Goal: Task Accomplishment & Management: Manage account settings

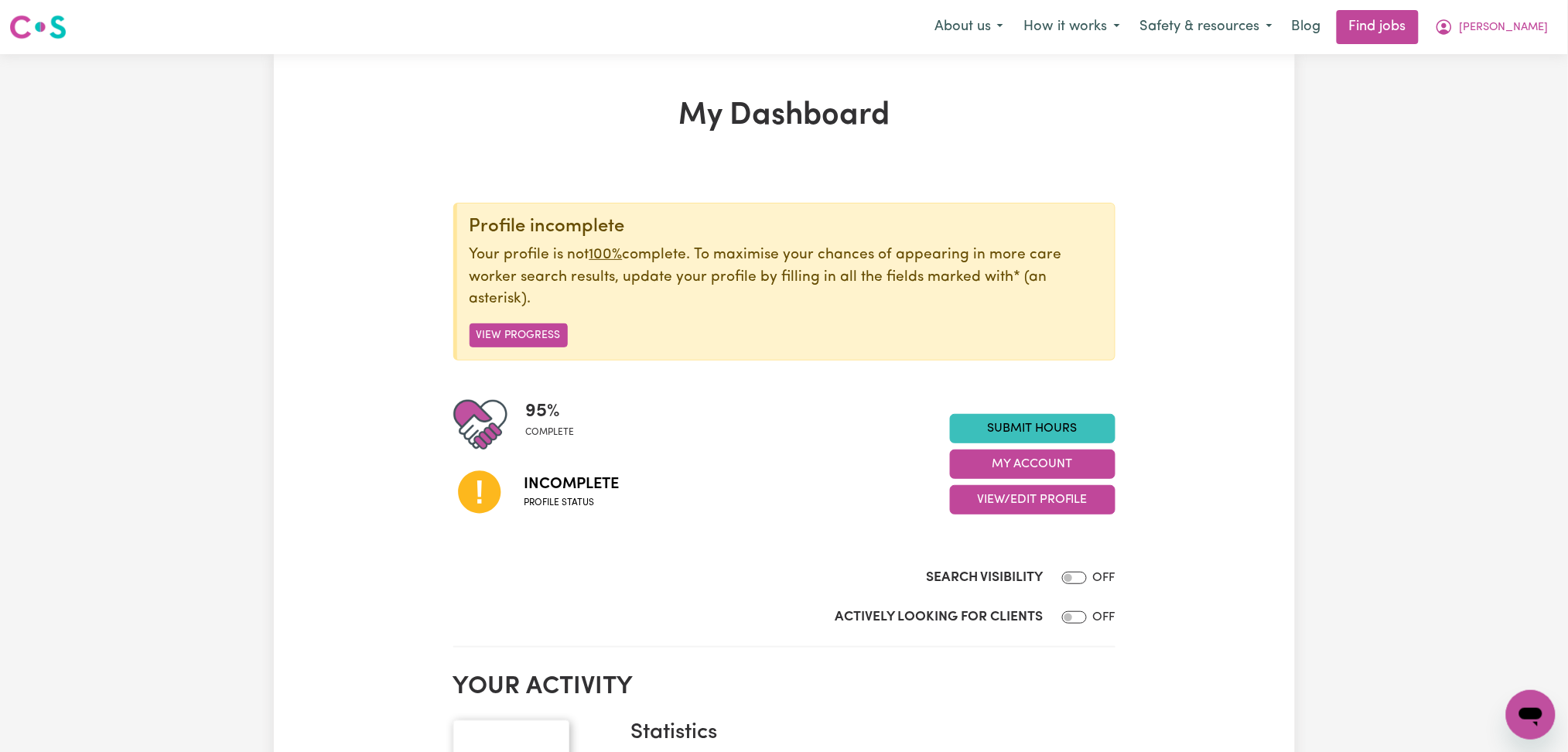
click at [988, 502] on button "View/Edit Profile" at bounding box center [1033, 500] width 165 height 30
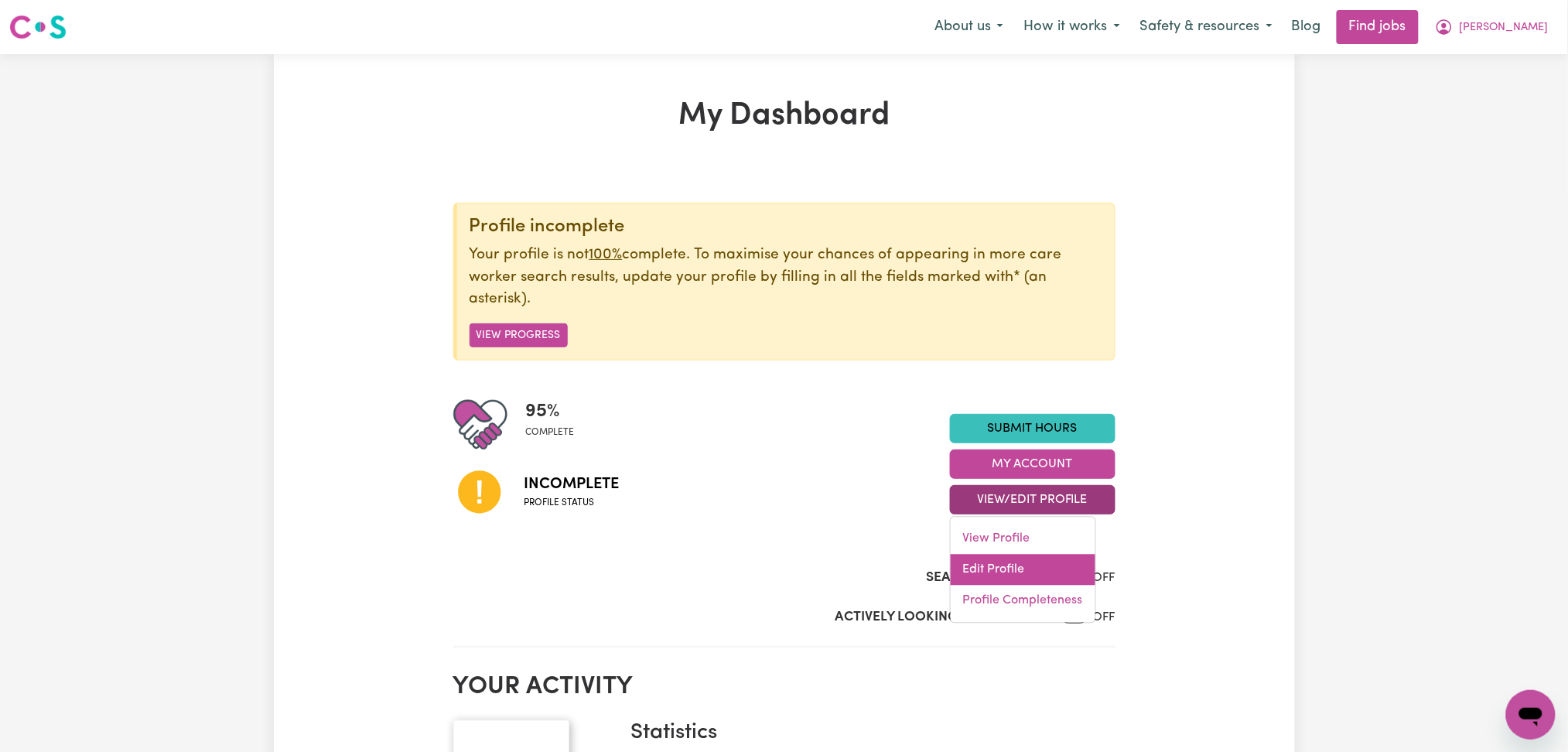
click at [985, 571] on link "Edit Profile" at bounding box center [1023, 570] width 144 height 31
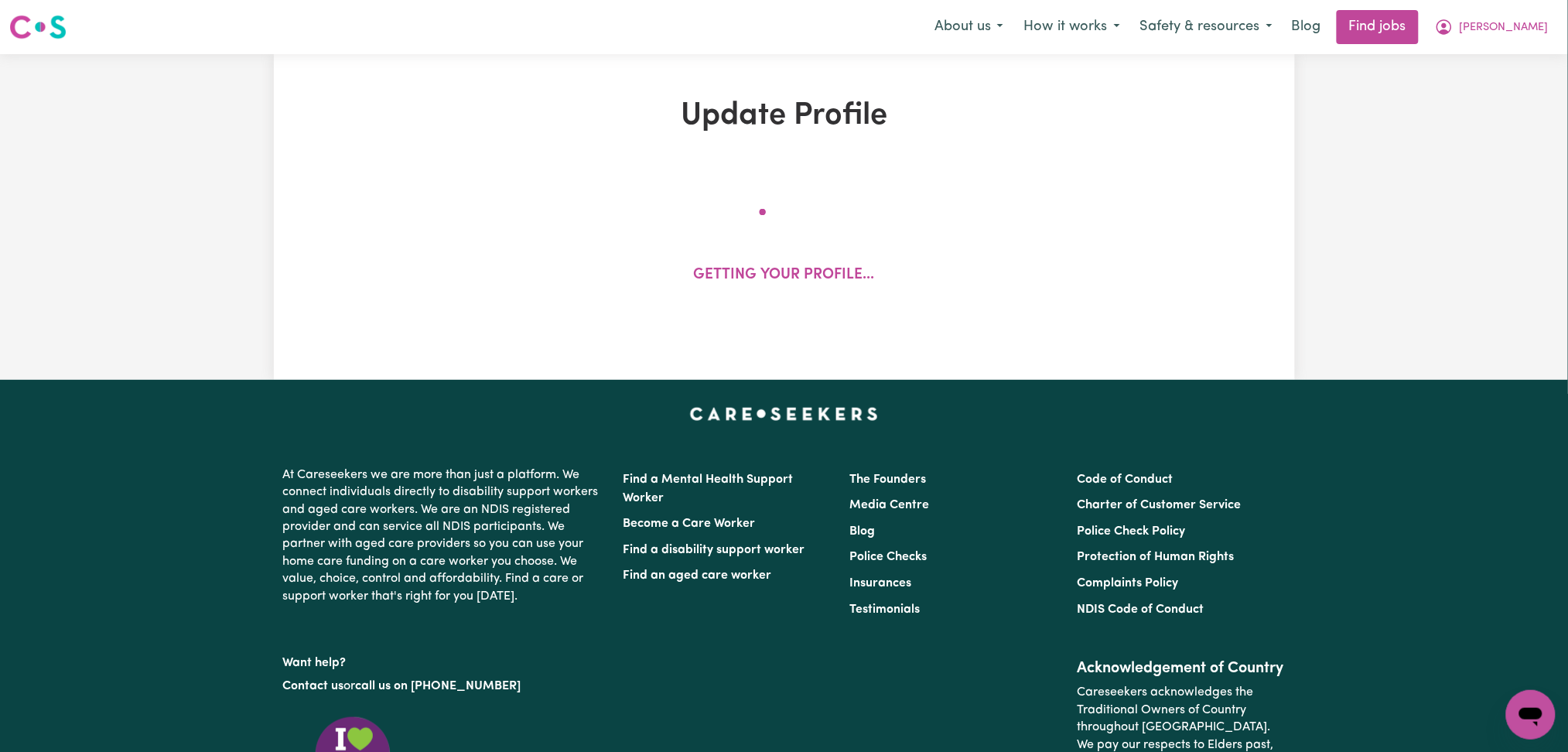
select select "[DEMOGRAPHIC_DATA]"
select select "Student Visa"
select select "Studying a healthcare related degree or qualification"
select select "30"
select select "45"
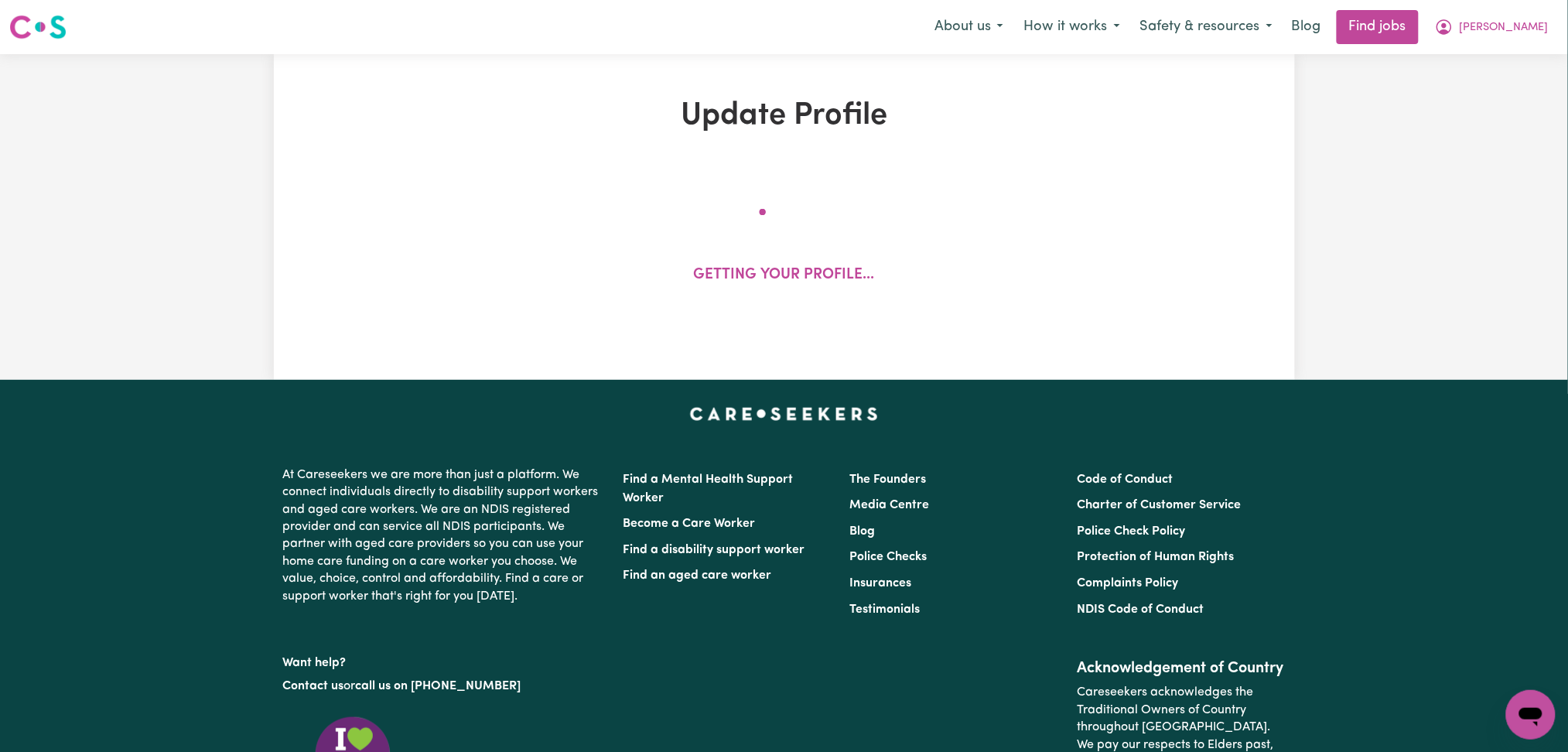
select select "50"
select select "30"
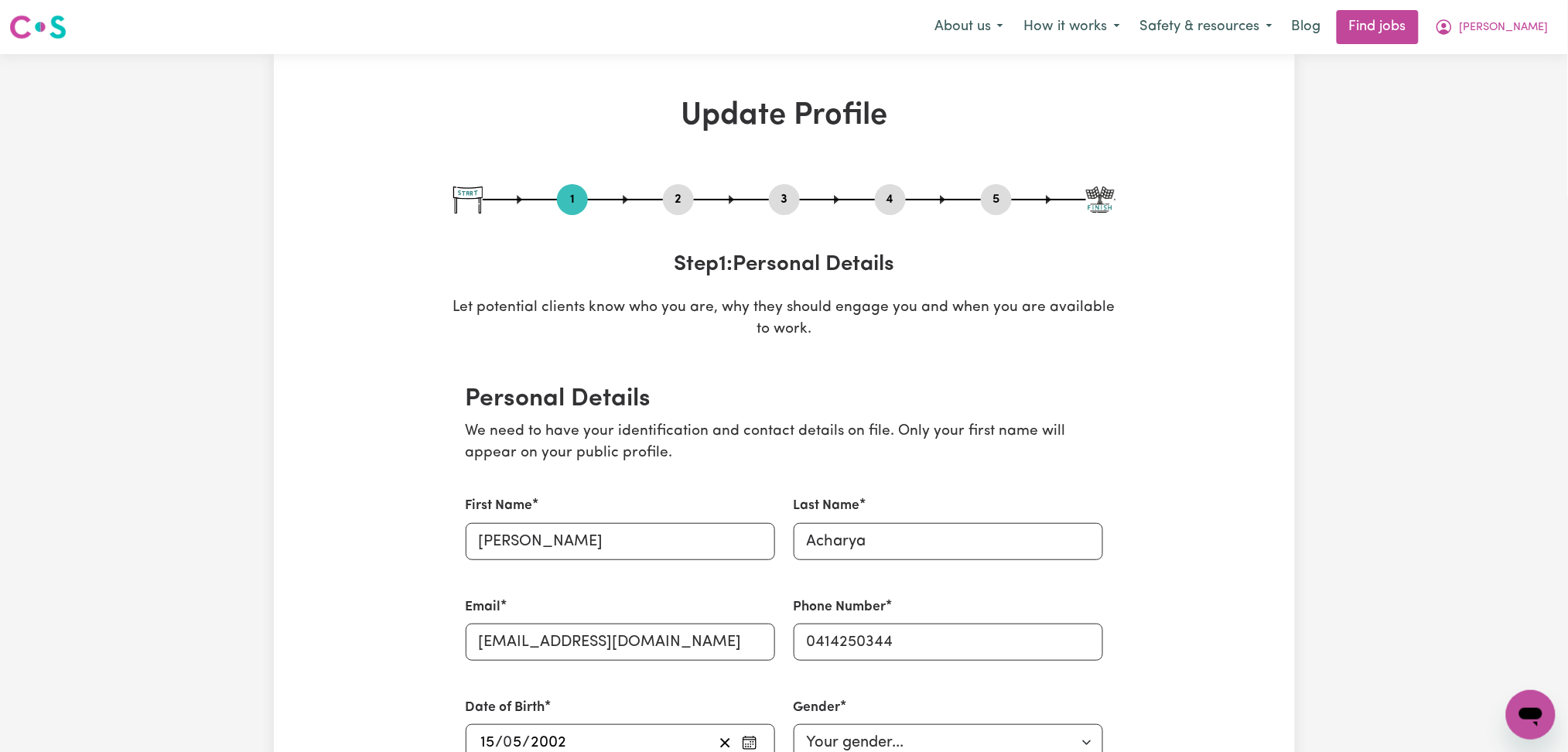
click at [794, 205] on button "3" at bounding box center [785, 199] width 31 height 20
select select "2023"
select select "2024"
select select "2022"
select select "2023"
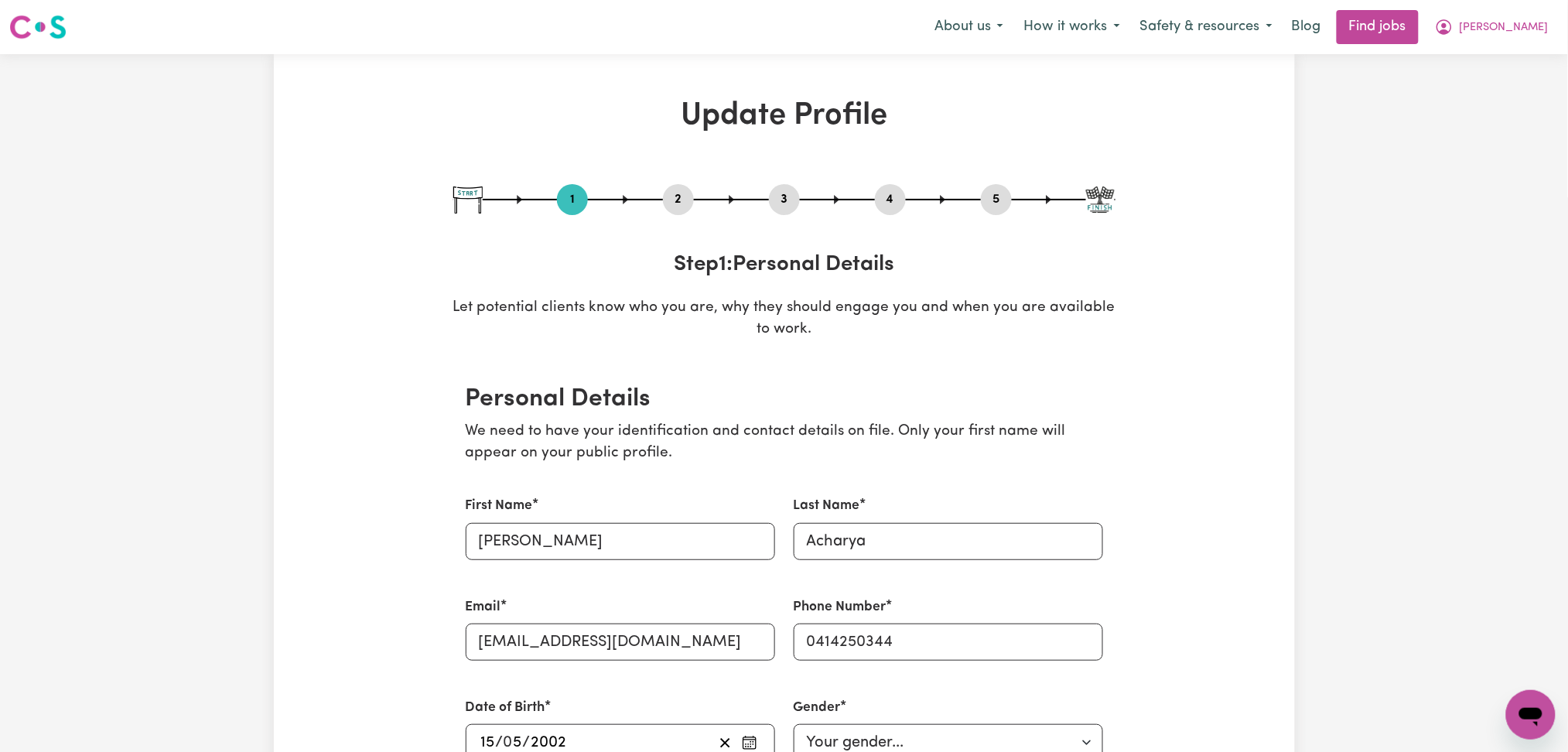
select select "Certificate III (Individual Support)"
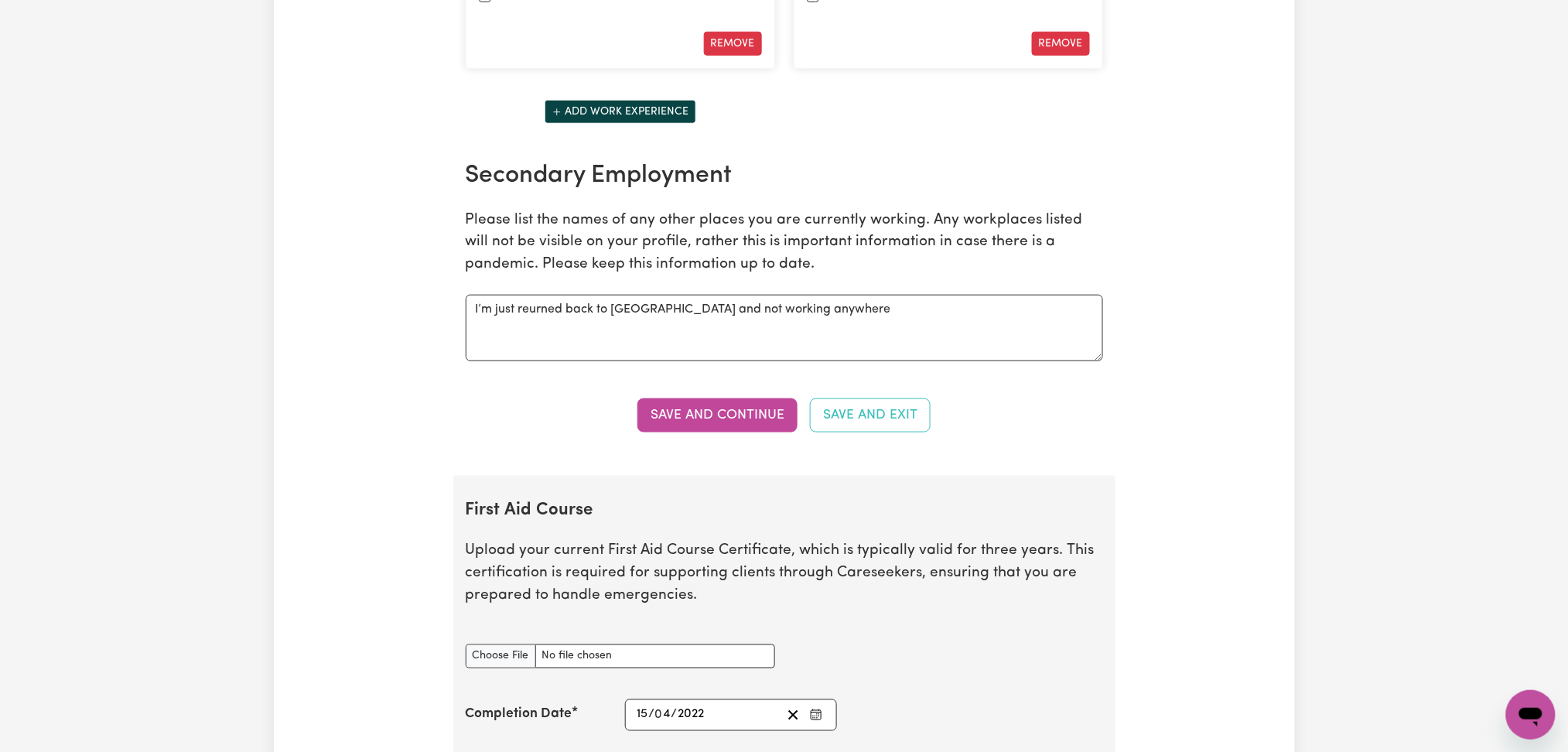
scroll to position [2889, 0]
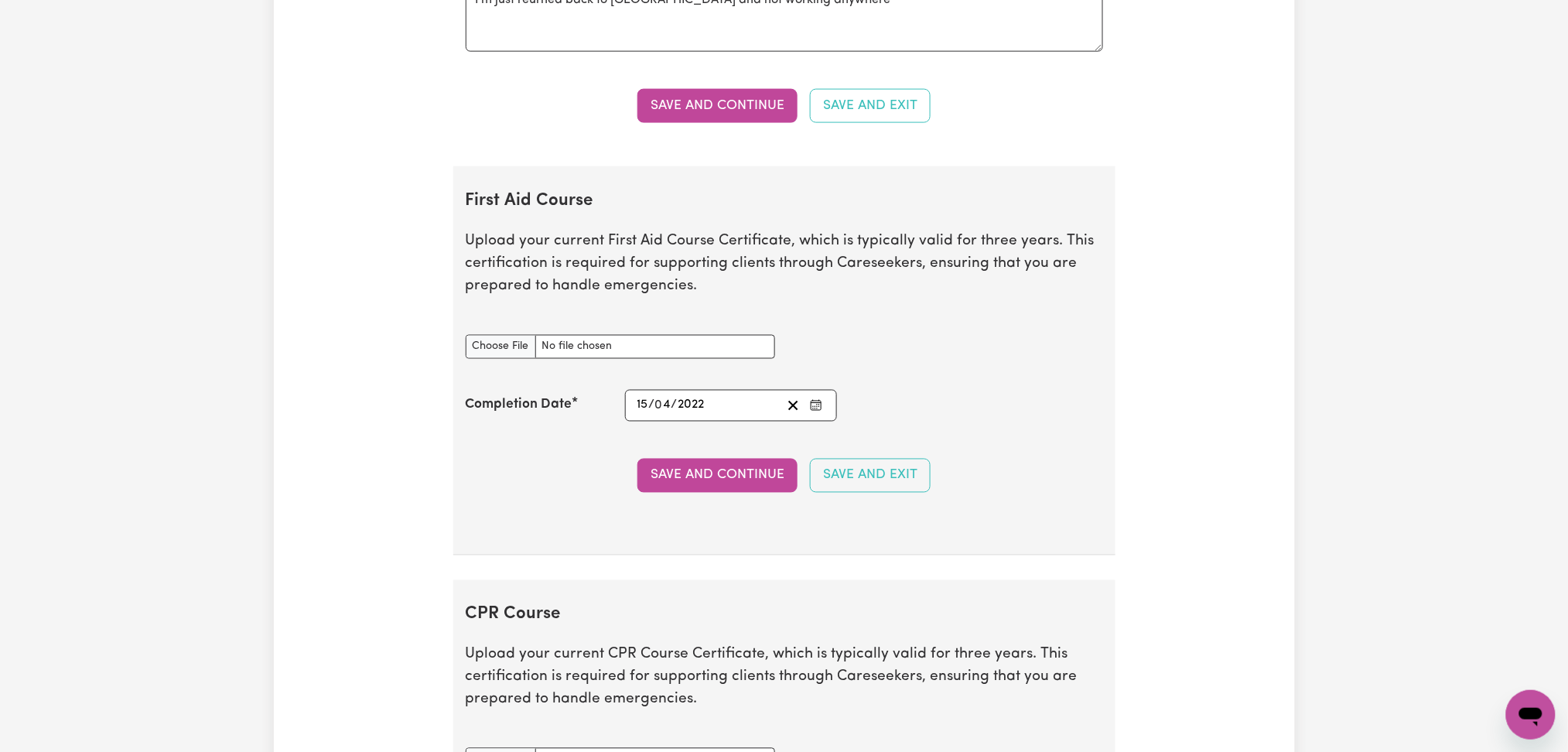
click at [806, 408] on button "Enter the Completion Date of your First Aid Course" at bounding box center [816, 406] width 22 height 21
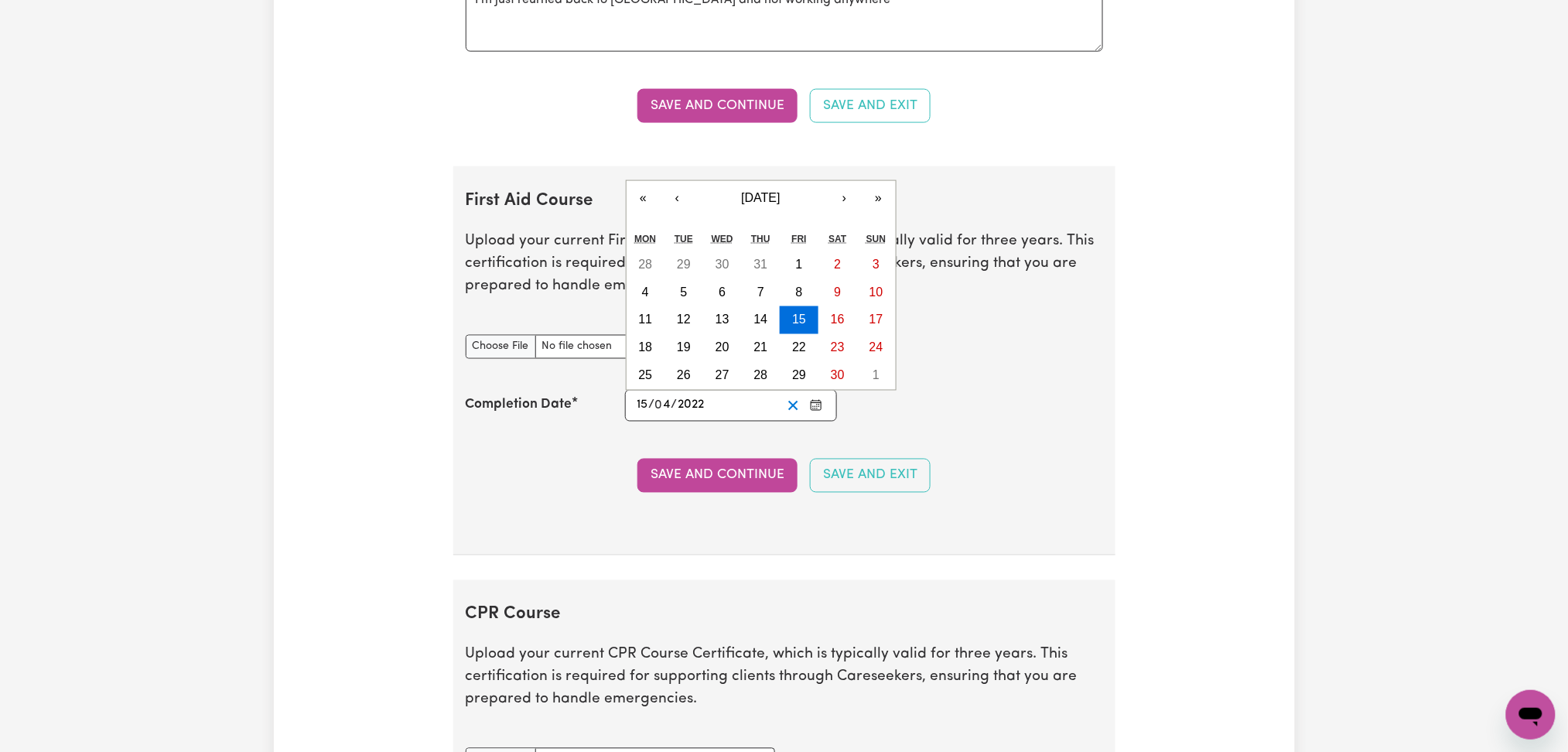
click at [799, 408] on icon "Clear date" at bounding box center [793, 406] width 15 height 15
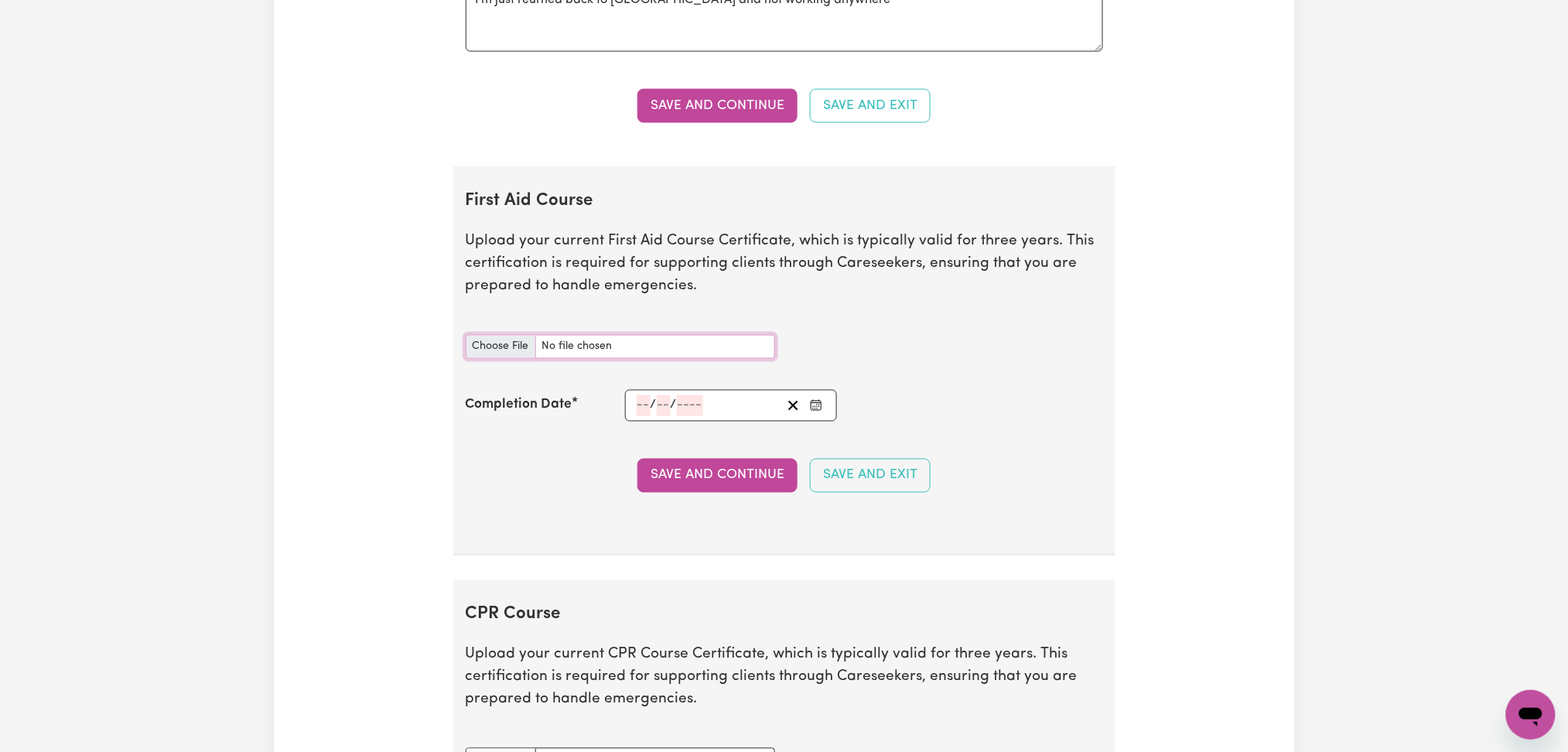
click at [499, 352] on input "First Aid Course document" at bounding box center [620, 347] width 310 height 24
type input "C:\fakepath\[PERSON_NAME] CPR and First Aid Certificate 07052025.pdf"
click at [815, 404] on icon "Enter the Completion Date of your First Aid Course" at bounding box center [816, 406] width 12 height 12
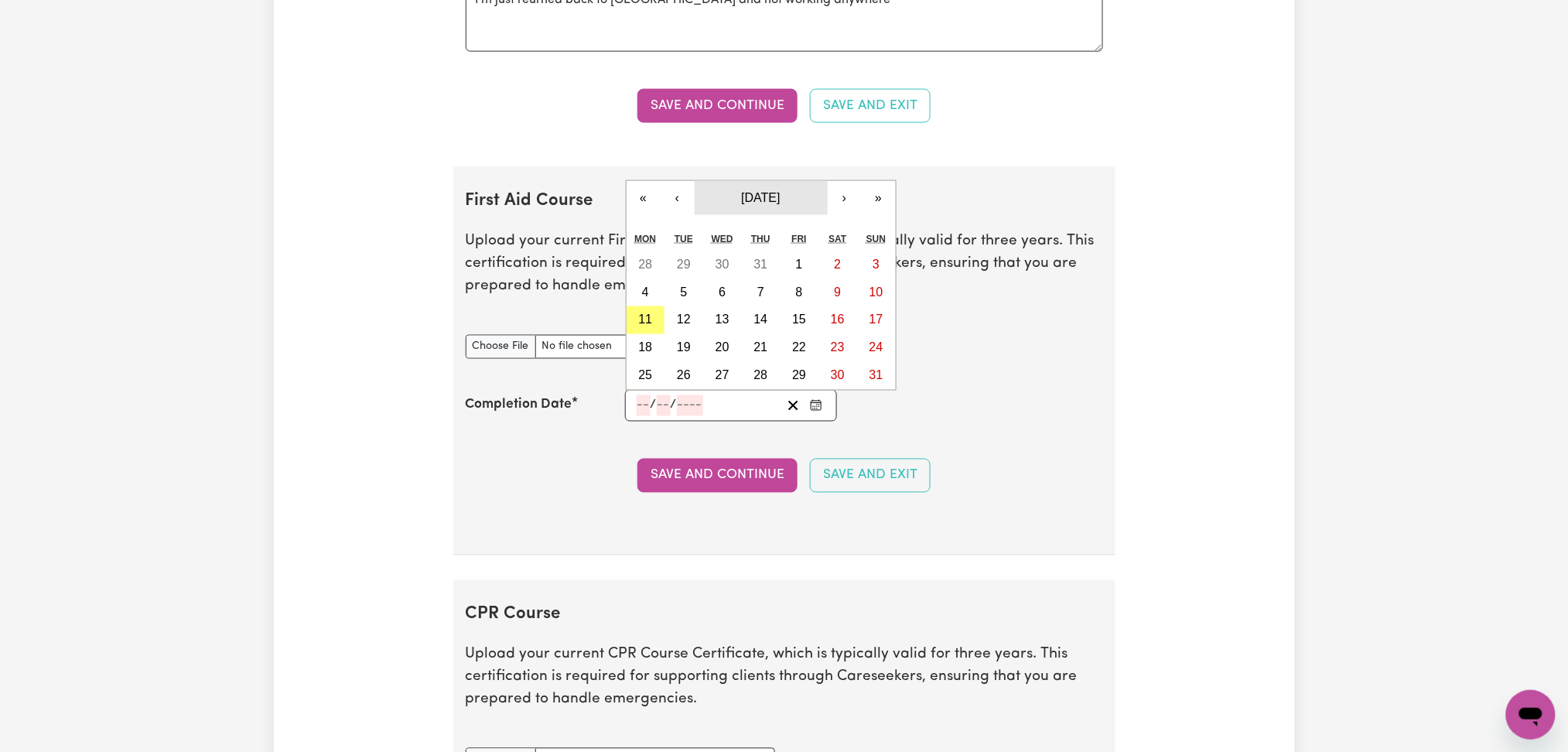
click at [760, 197] on span "[DATE]" at bounding box center [761, 198] width 38 height 13
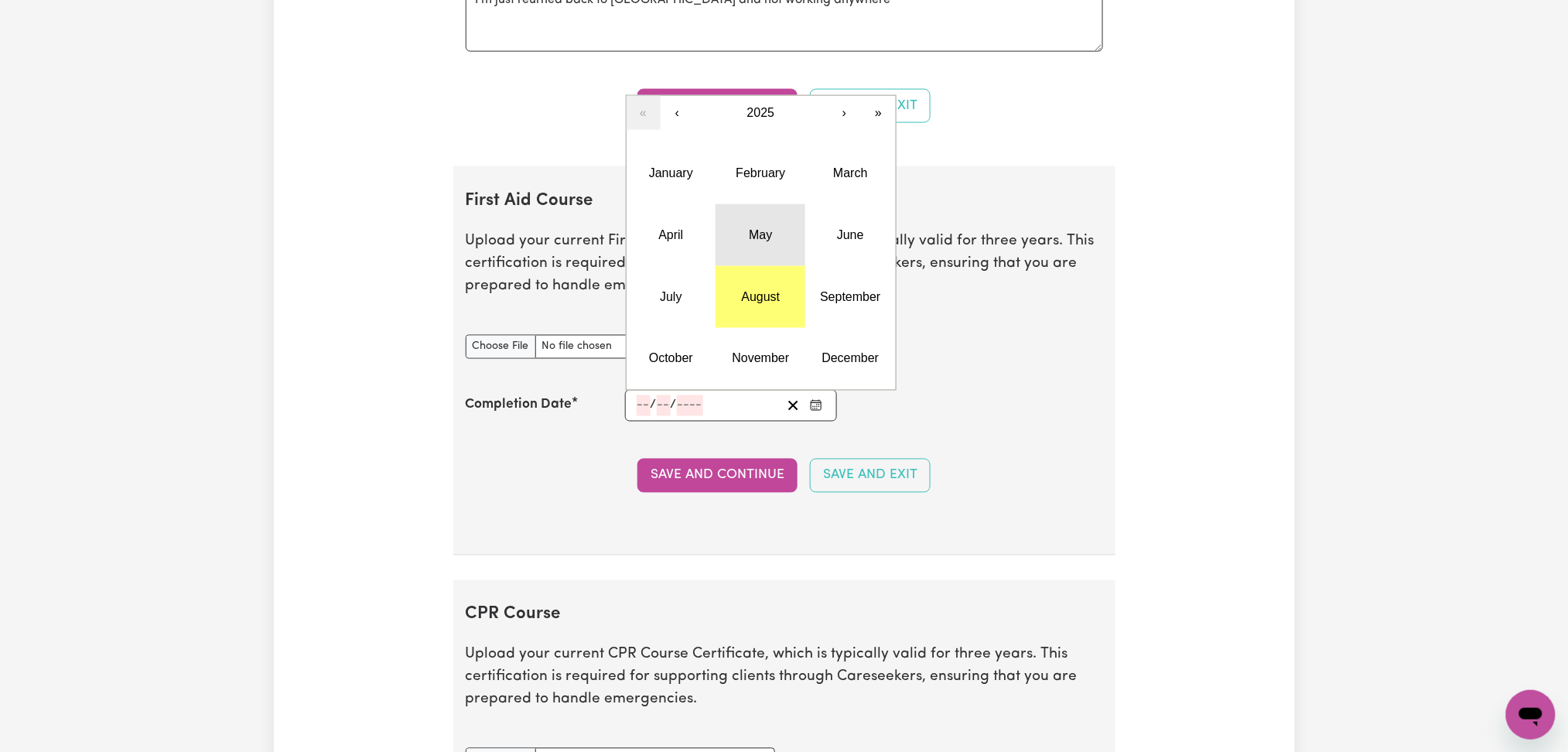
click at [764, 241] on abbr "May" at bounding box center [761, 234] width 23 height 13
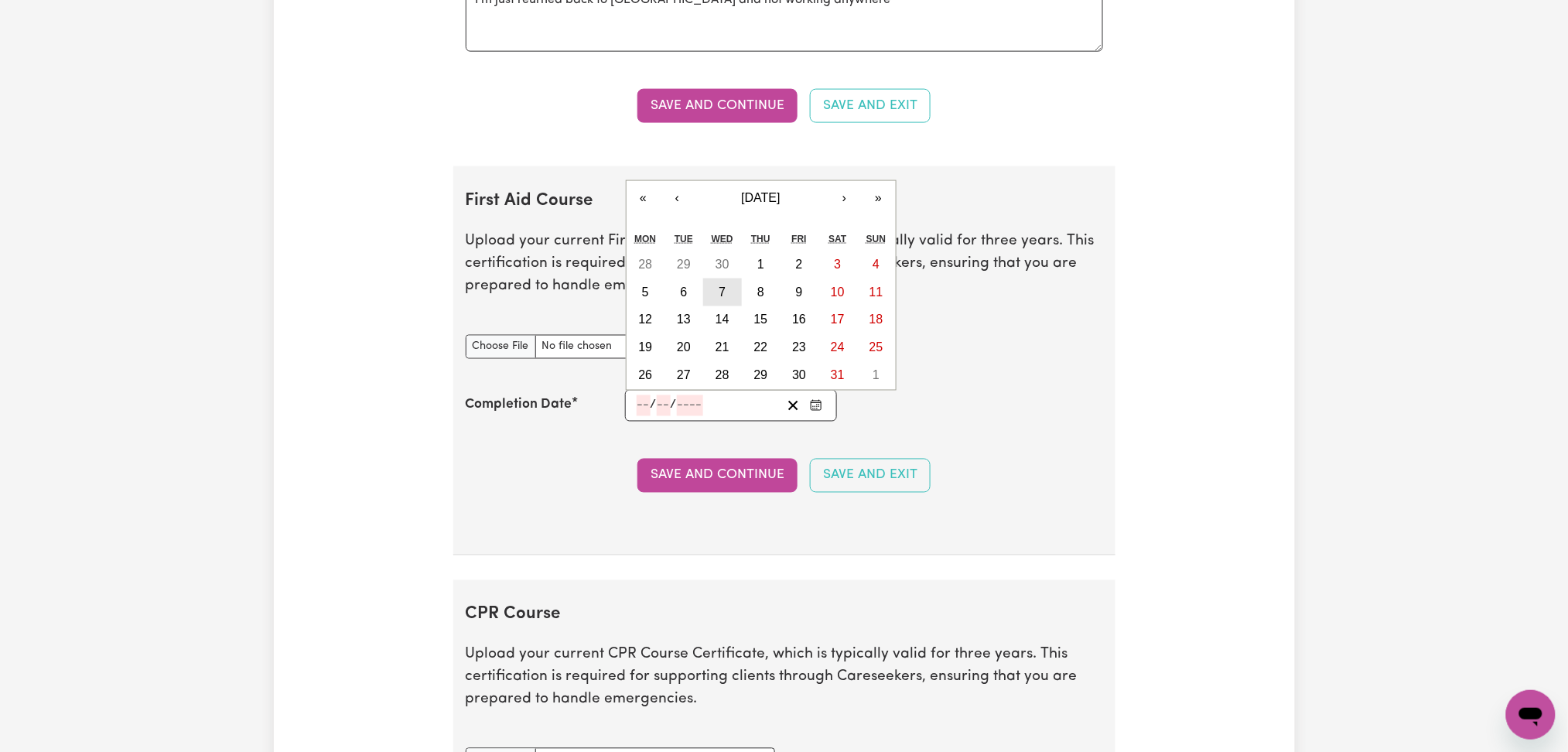
click at [720, 292] on abbr "7" at bounding box center [722, 292] width 7 height 13
type input "[DATE]"
type input "7"
type input "5"
type input "2025"
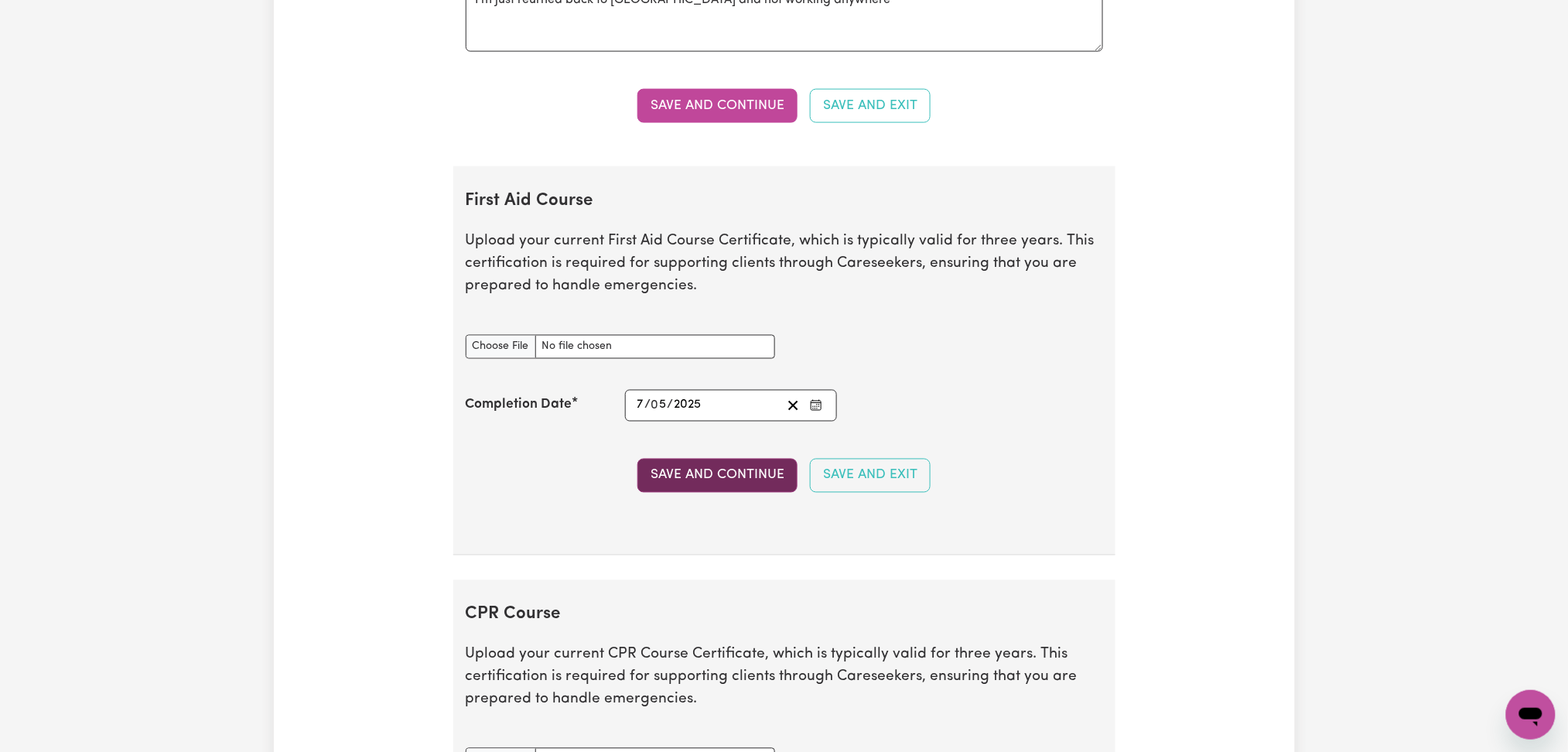
click at [728, 488] on button "Save and Continue" at bounding box center [718, 475] width 160 height 34
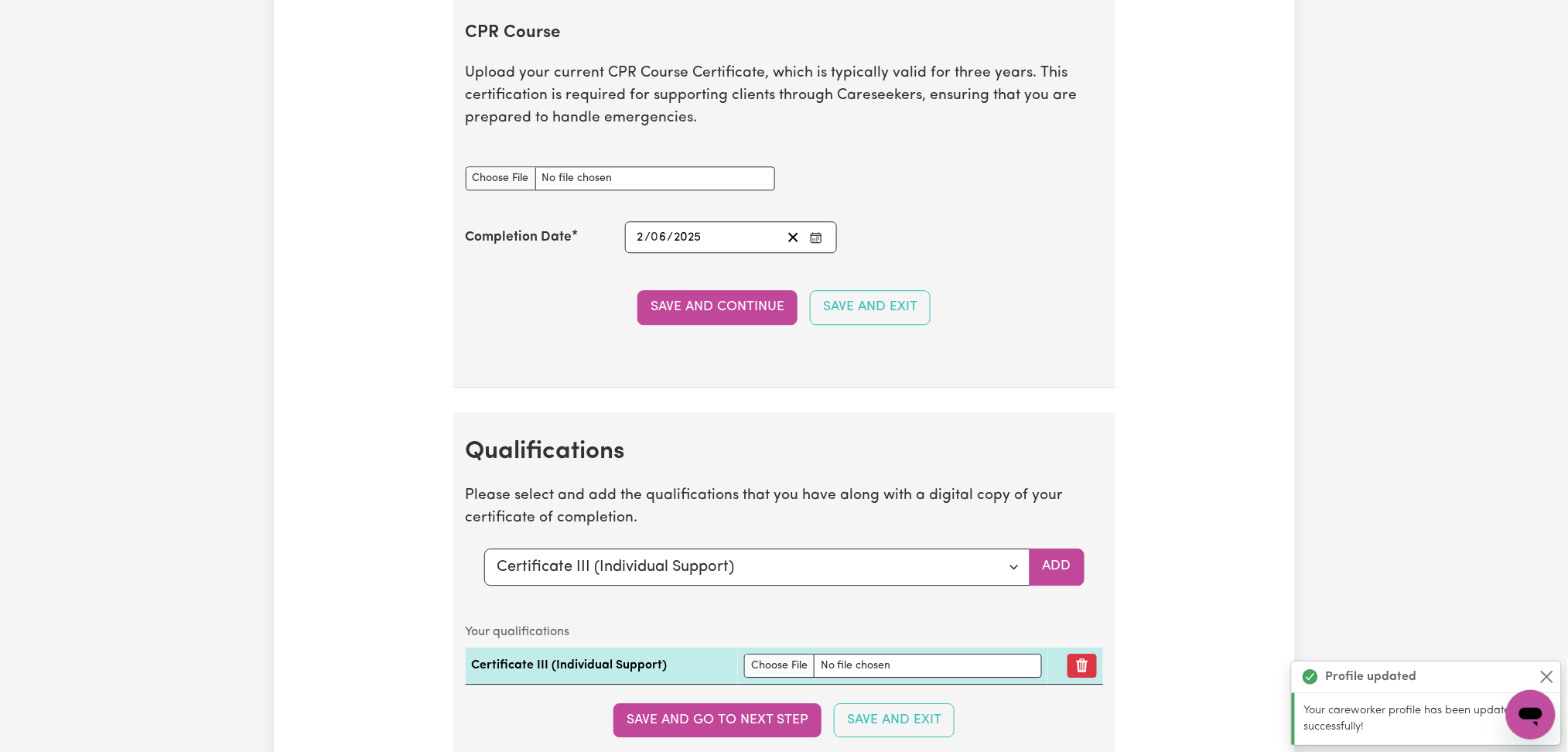
scroll to position [3472, 0]
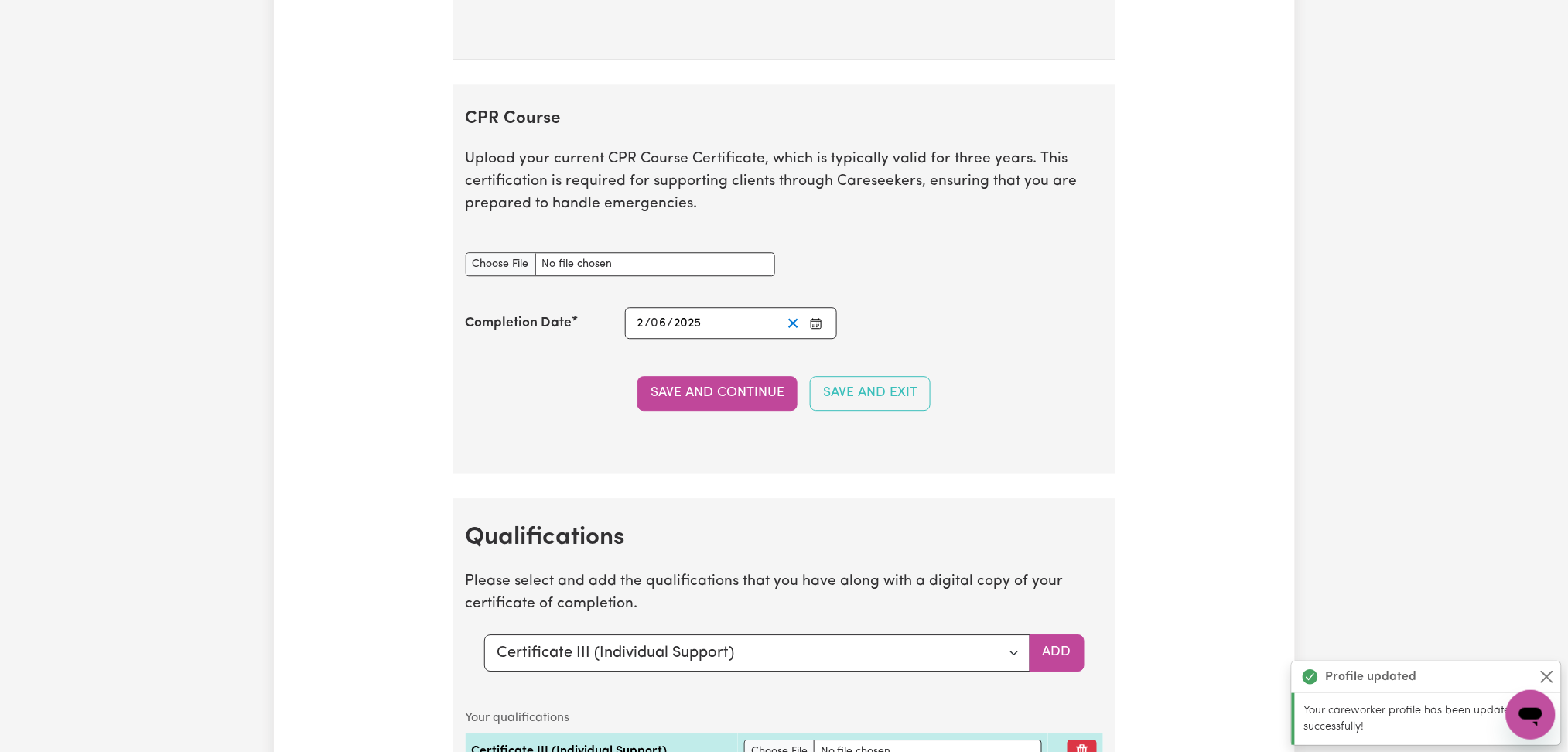
click at [786, 331] on icon "Clear date" at bounding box center [793, 323] width 15 height 15
click at [511, 275] on input "CPR Course document" at bounding box center [620, 265] width 310 height 24
type input "C:\fakepath\[PERSON_NAME] CPR and First Aid Certificate 07052025.pdf"
click at [820, 325] on icon "Enter the Completion Date of your CPR Course" at bounding box center [816, 324] width 12 height 12
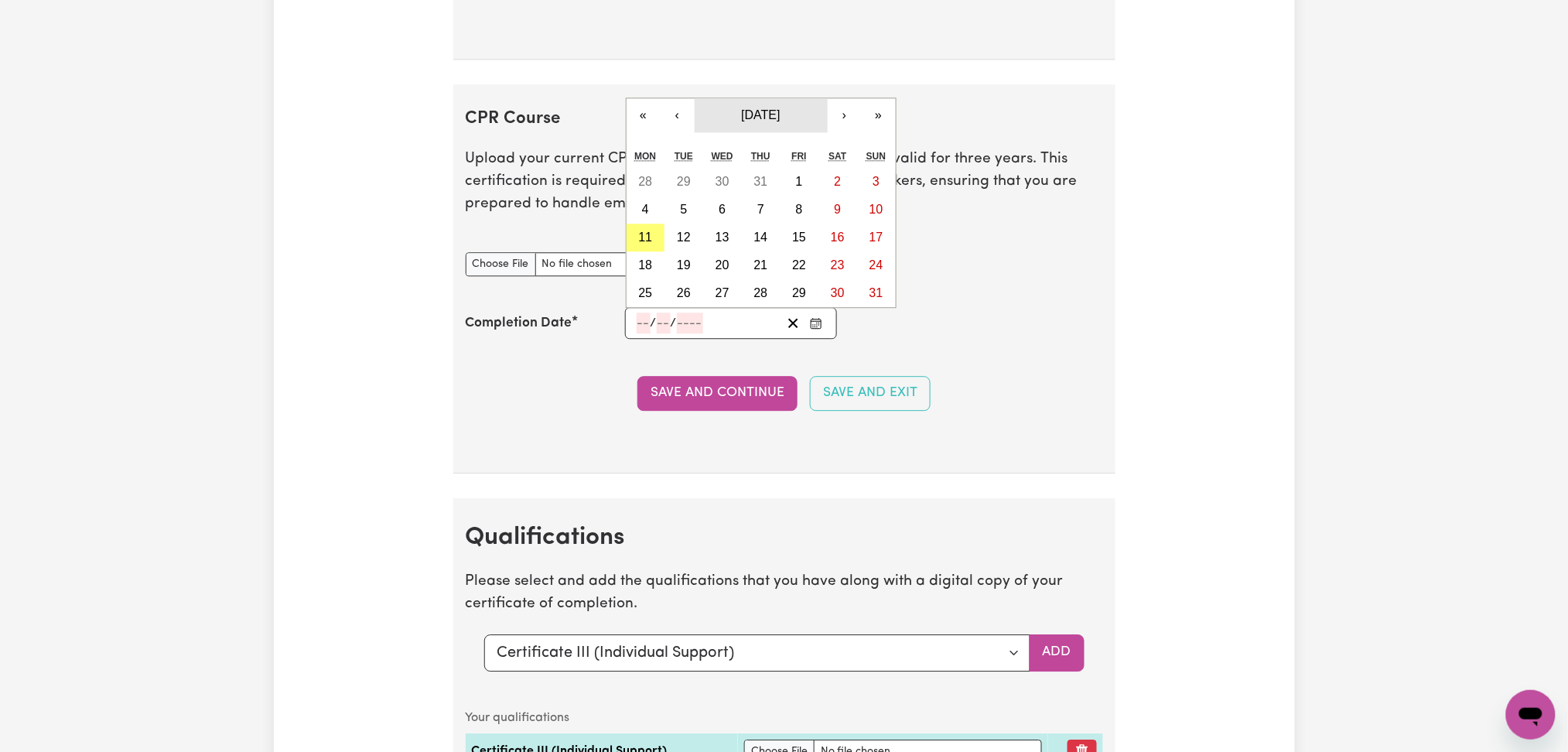
click at [754, 122] on span "[DATE]" at bounding box center [761, 114] width 38 height 13
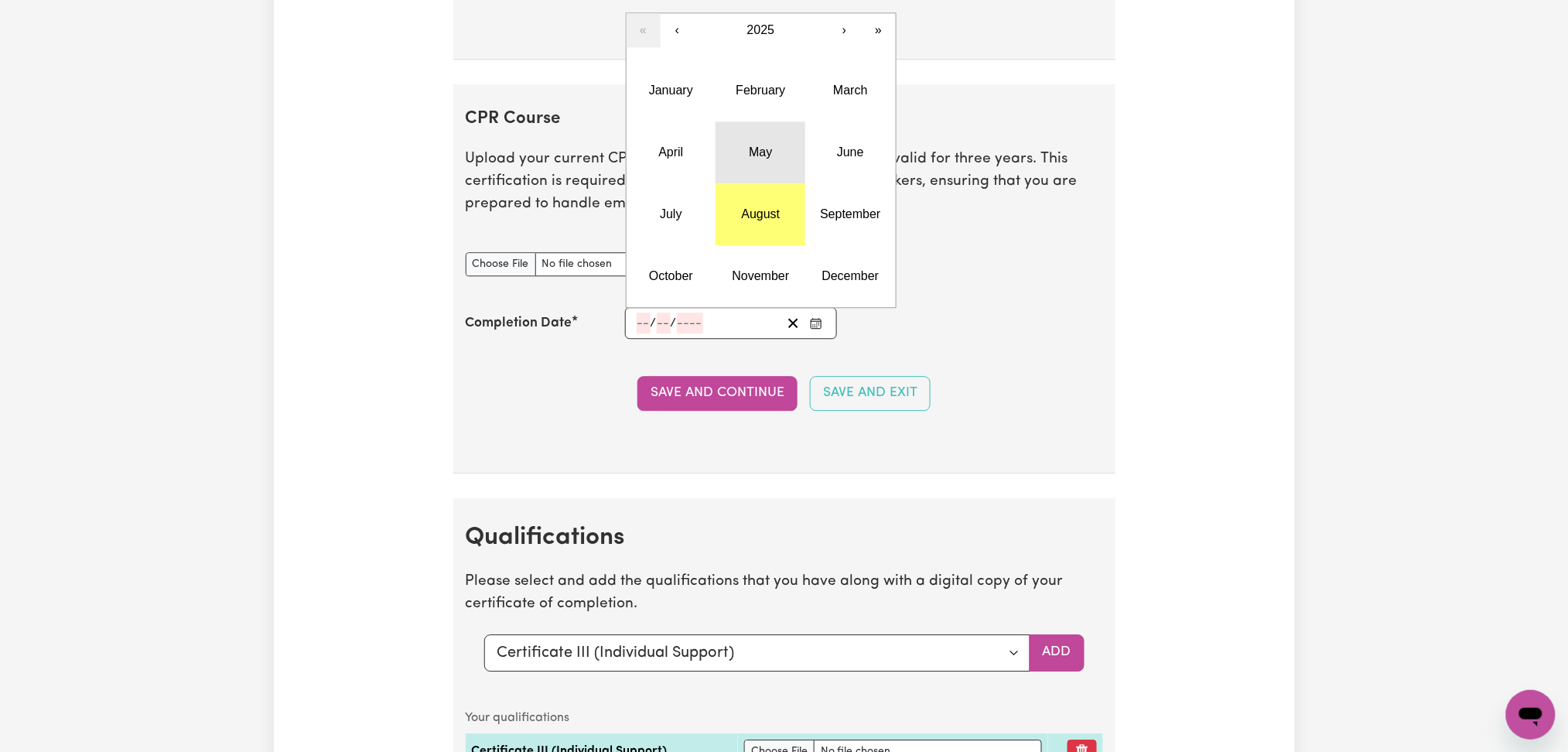
click at [741, 149] on button "May" at bounding box center [760, 152] width 90 height 62
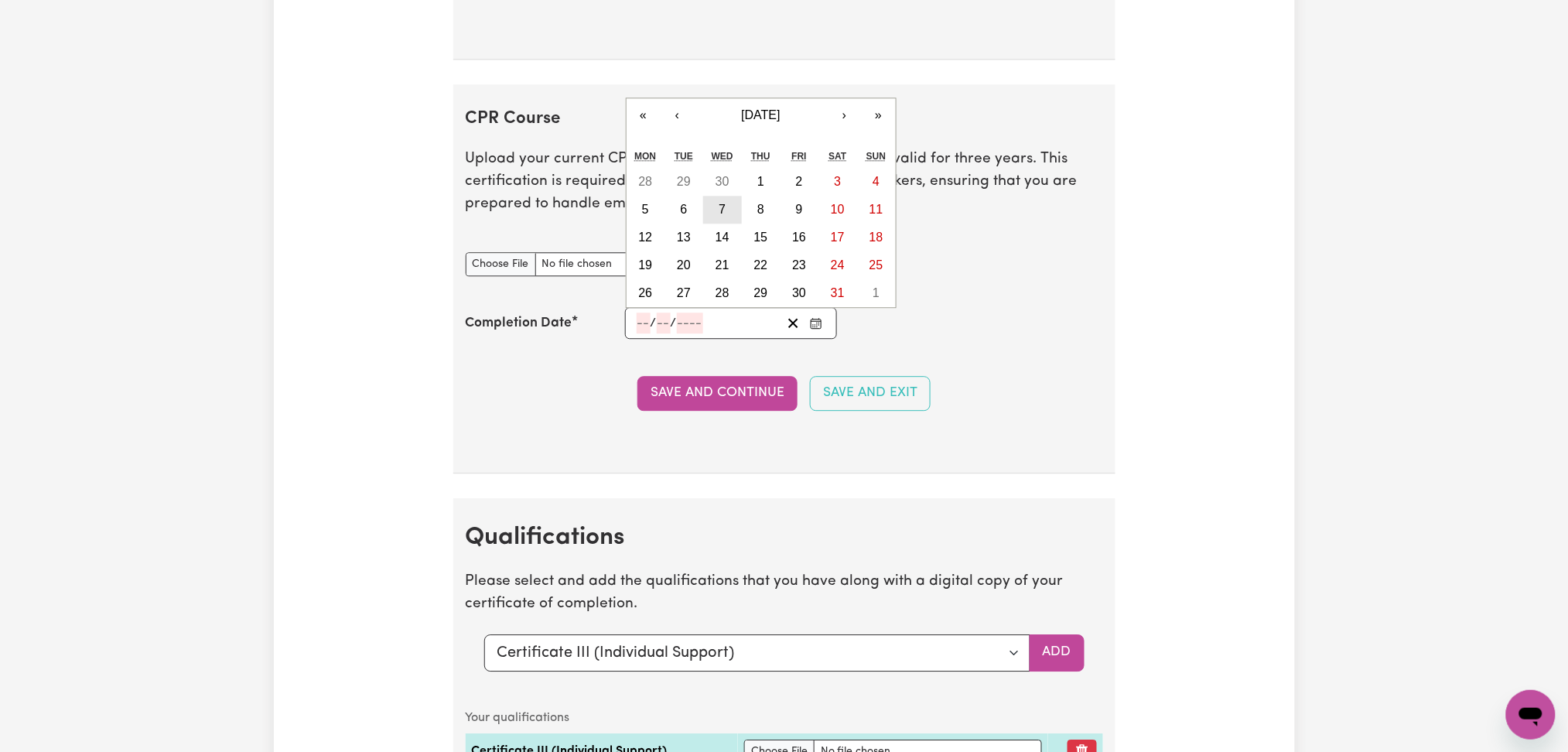
click at [718, 205] on button "7" at bounding box center [722, 210] width 38 height 28
type input "[DATE]"
type input "7"
type input "5"
type input "2025"
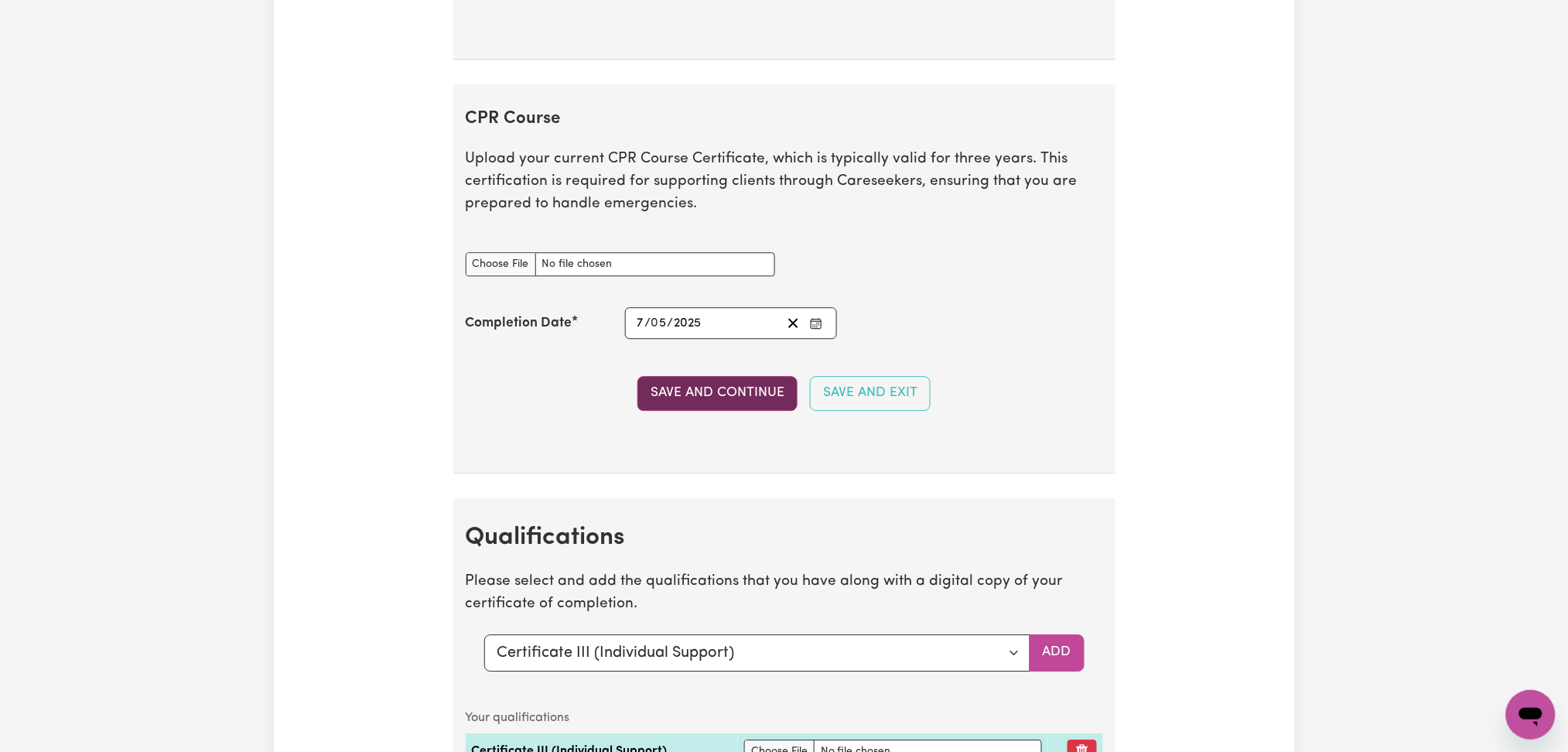
click at [704, 398] on button "Save and Continue" at bounding box center [718, 393] width 160 height 34
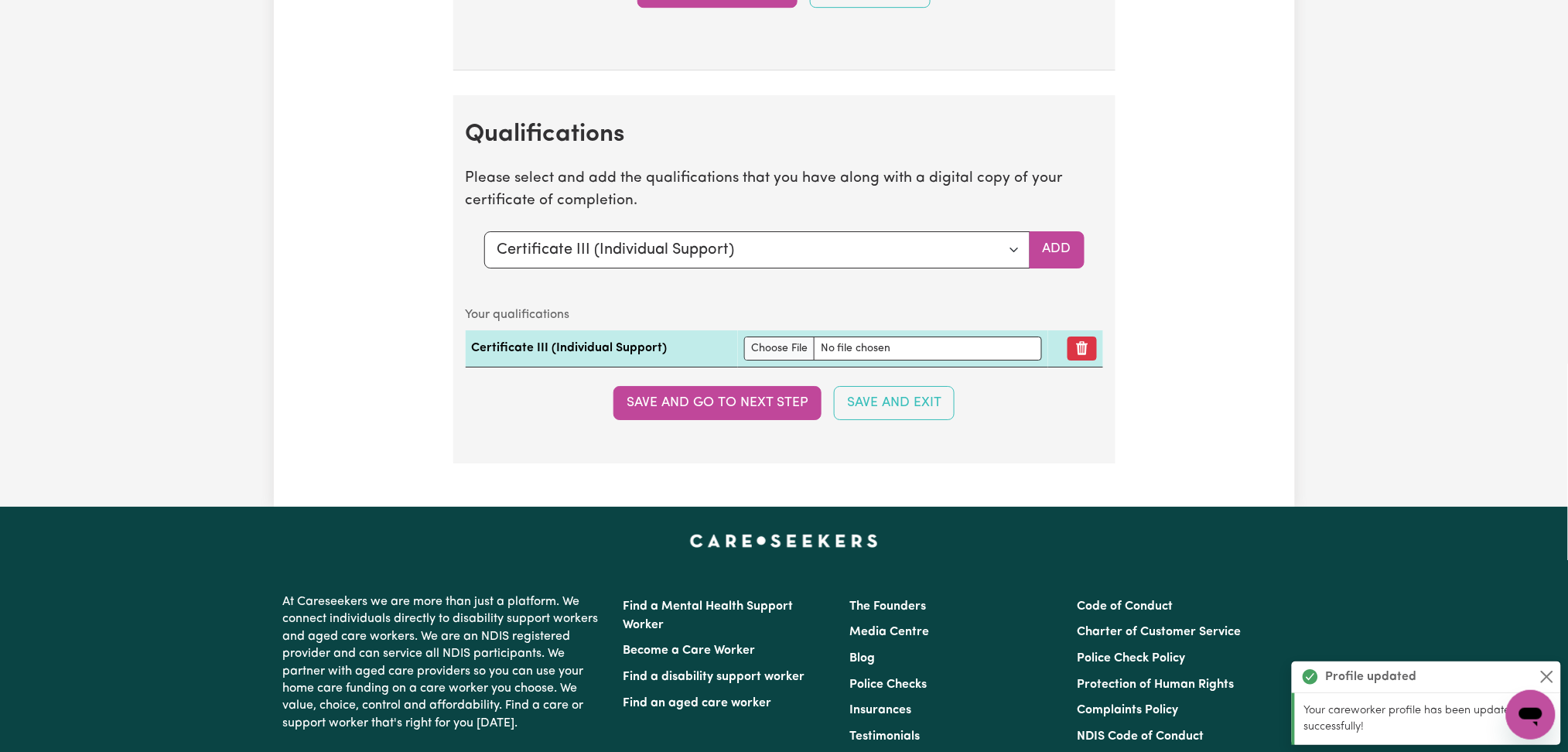
scroll to position [3975, 0]
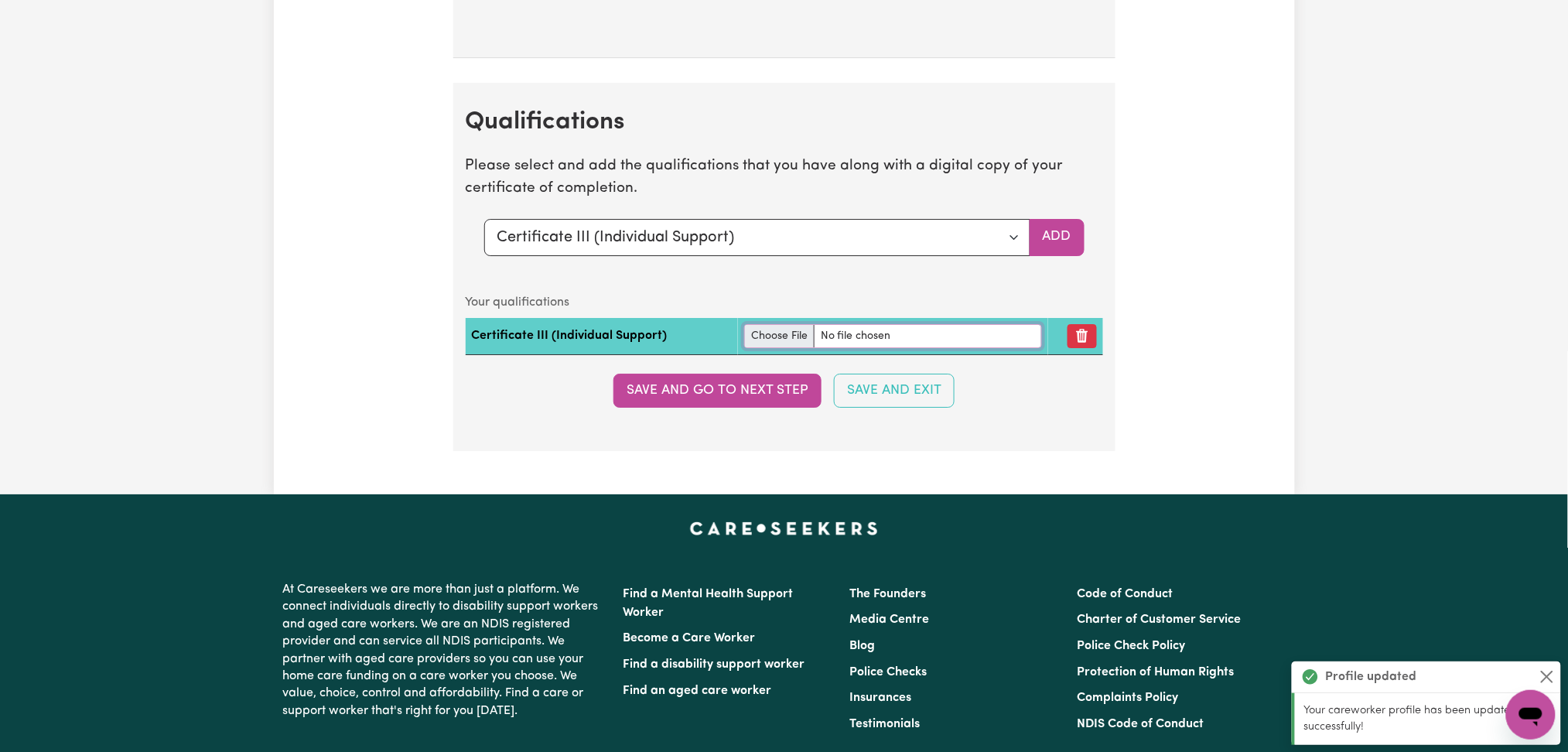
click at [766, 346] on input "file" at bounding box center [893, 337] width 298 height 24
type input "C:\fakepath\[PERSON_NAME] Certificate III in Individual Support.pdf"
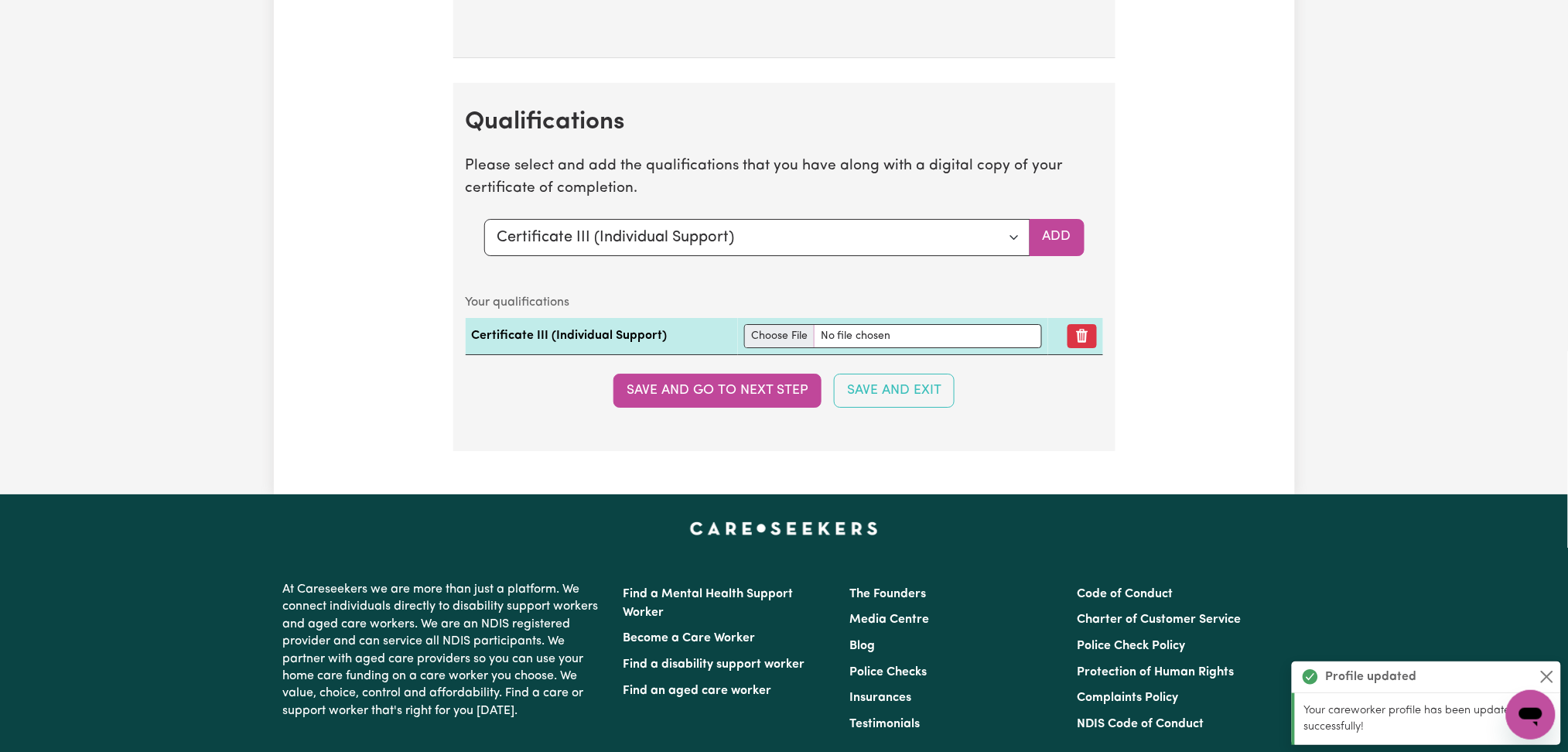
click at [759, 415] on section "Qualifications Please select and add the qualifications that you have along wit…" at bounding box center [784, 266] width 662 height 368
click at [774, 400] on button "Save and go to next step" at bounding box center [717, 390] width 208 height 34
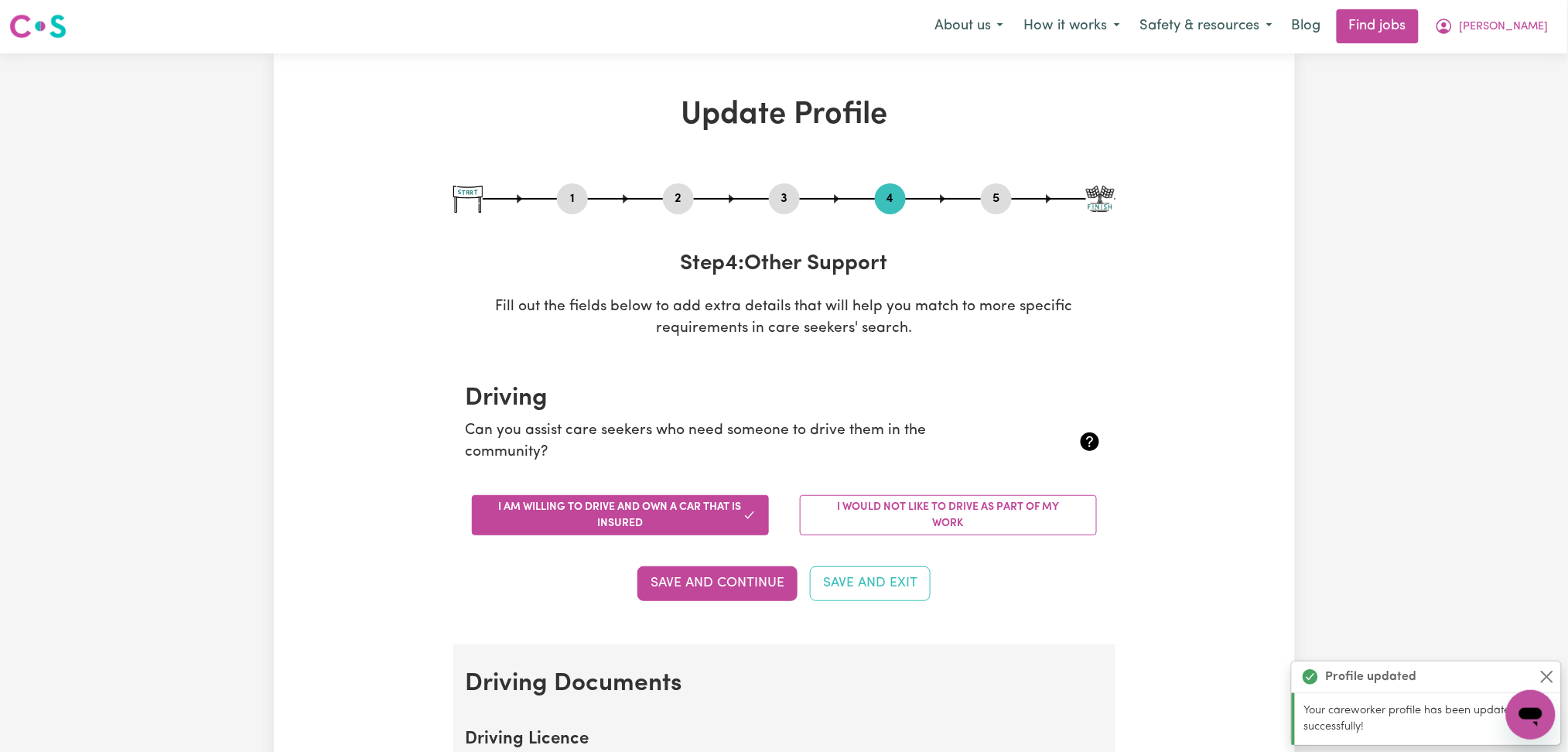
scroll to position [0, 0]
click at [1017, 203] on div "1 2 3 4 5" at bounding box center [784, 200] width 662 height 31
click at [985, 191] on button "5" at bounding box center [996, 199] width 31 height 20
select select "I am providing services by being employed by an organisation"
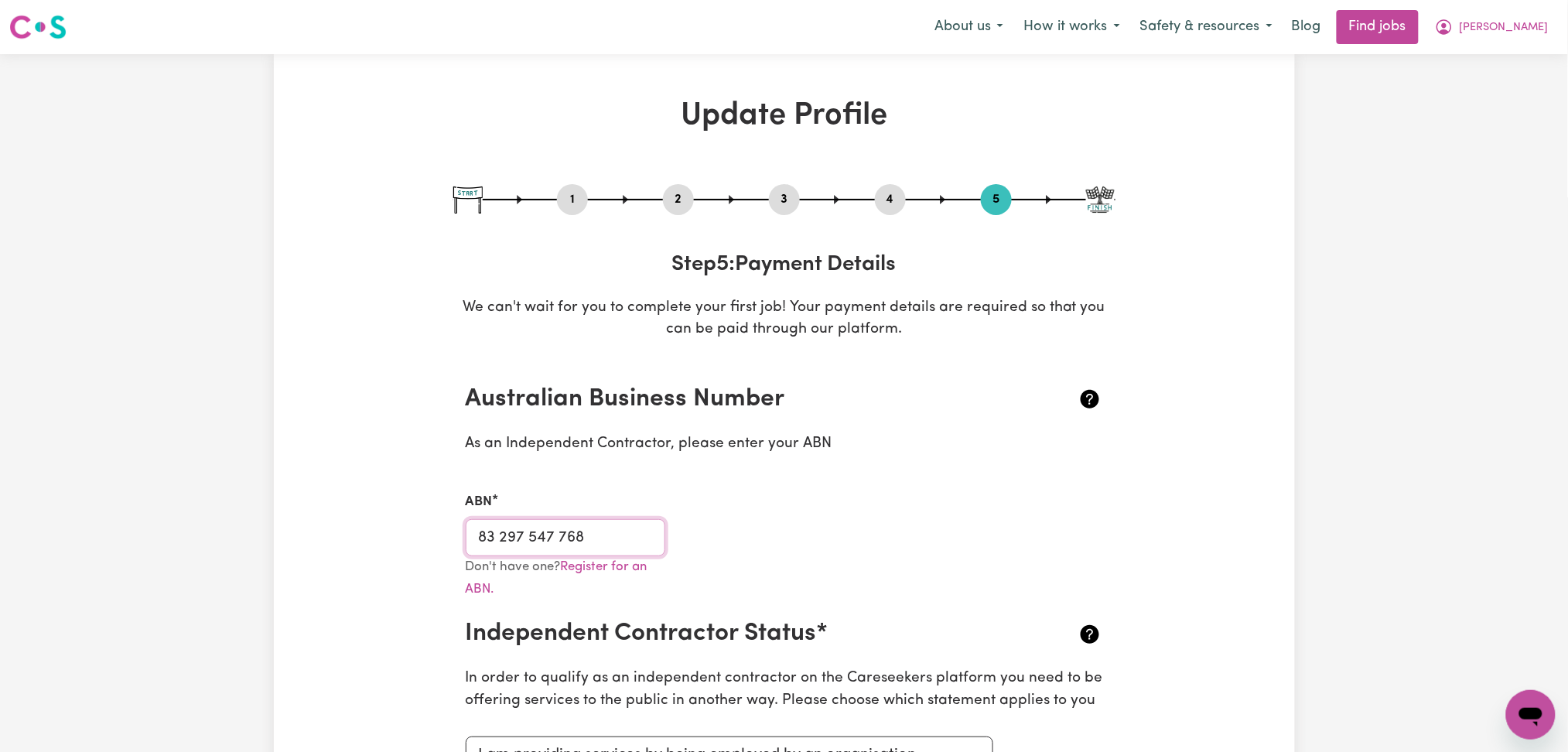
click at [637, 535] on input "83 297 547 768" at bounding box center [566, 538] width 200 height 37
click at [666, 204] on button "2" at bounding box center [679, 199] width 31 height 20
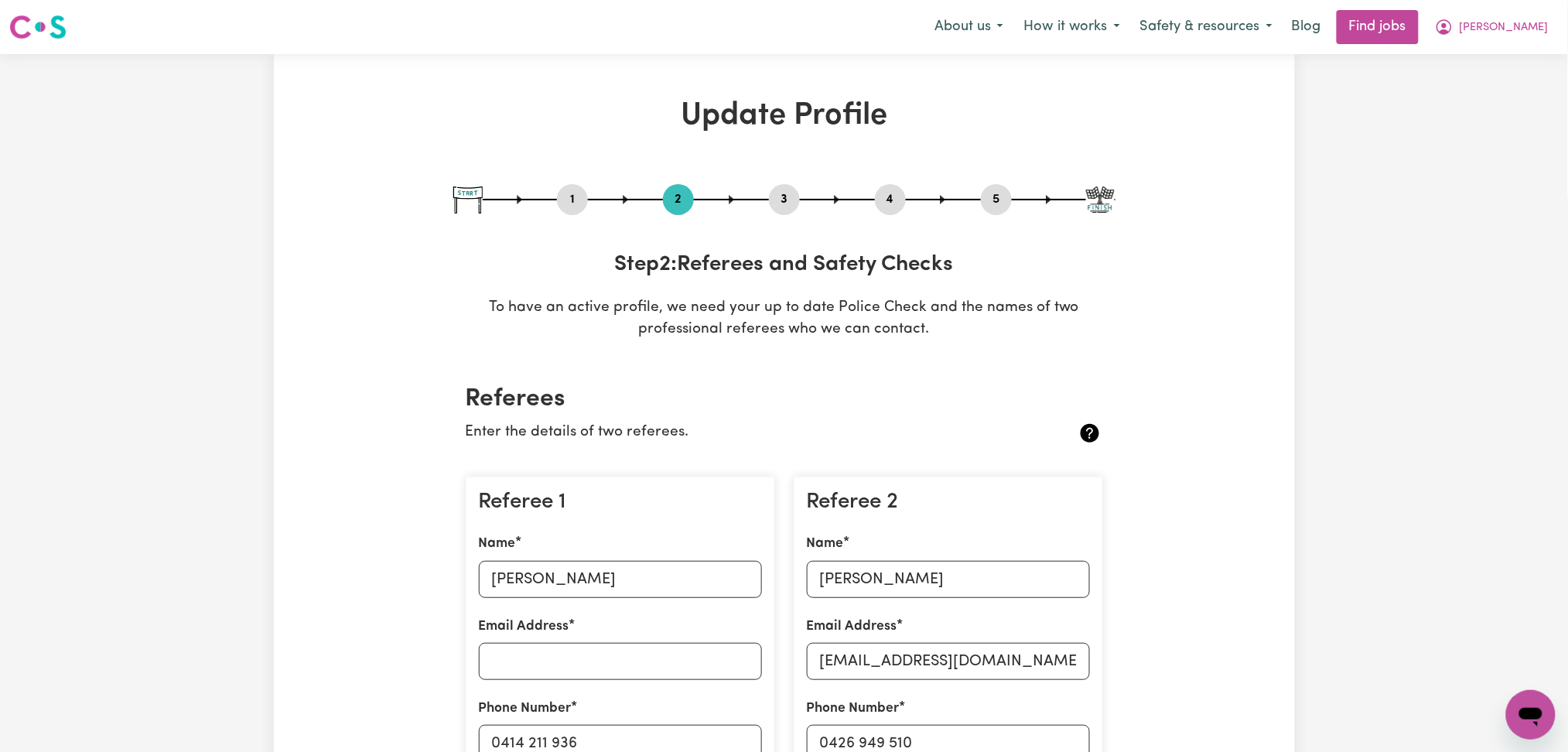
scroll to position [205, 0]
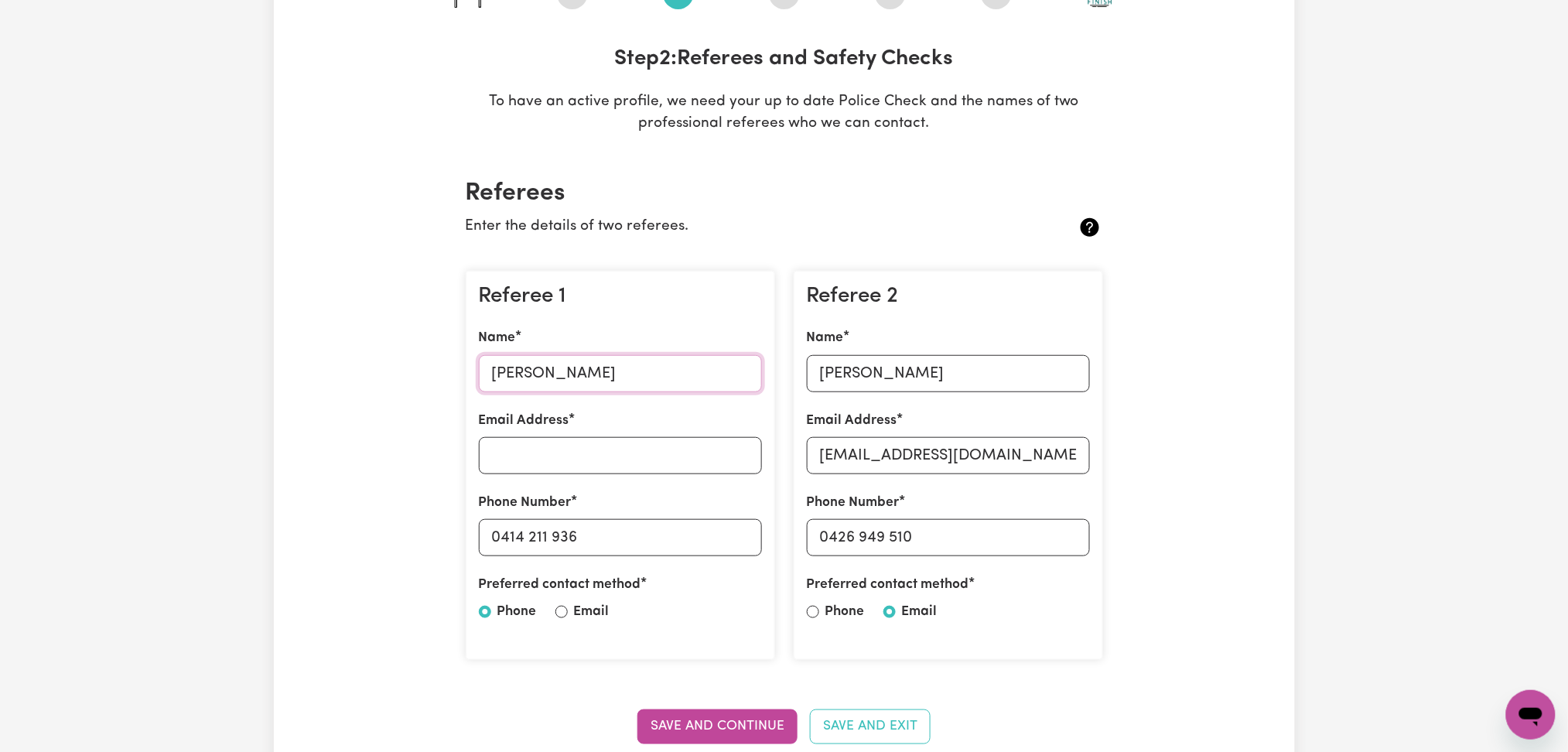
click at [617, 369] on input "[PERSON_NAME]" at bounding box center [620, 373] width 283 height 37
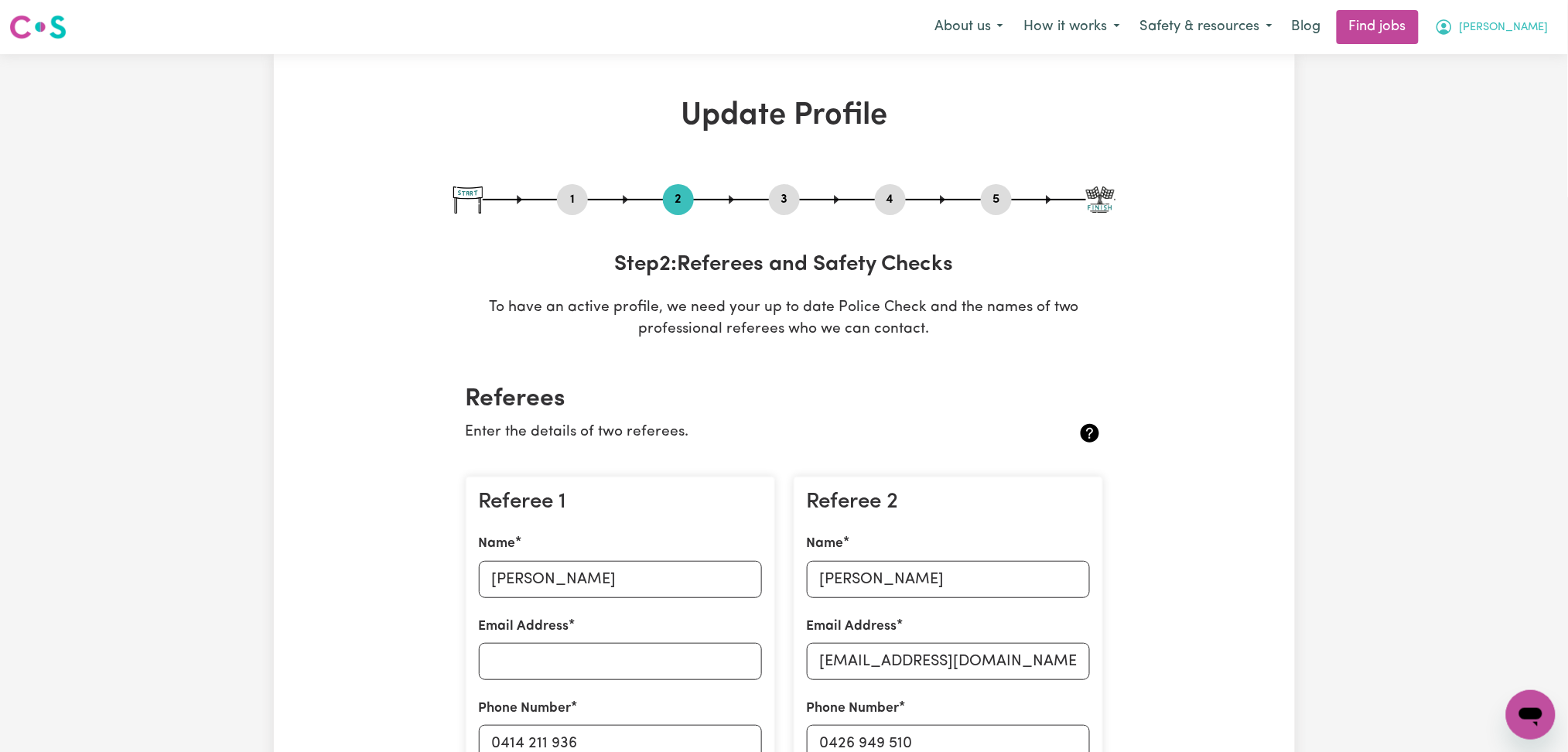
click at [1447, 26] on icon "My Account" at bounding box center [1444, 26] width 4 height 5
click at [1488, 87] on link "My Dashboard" at bounding box center [1497, 89] width 122 height 30
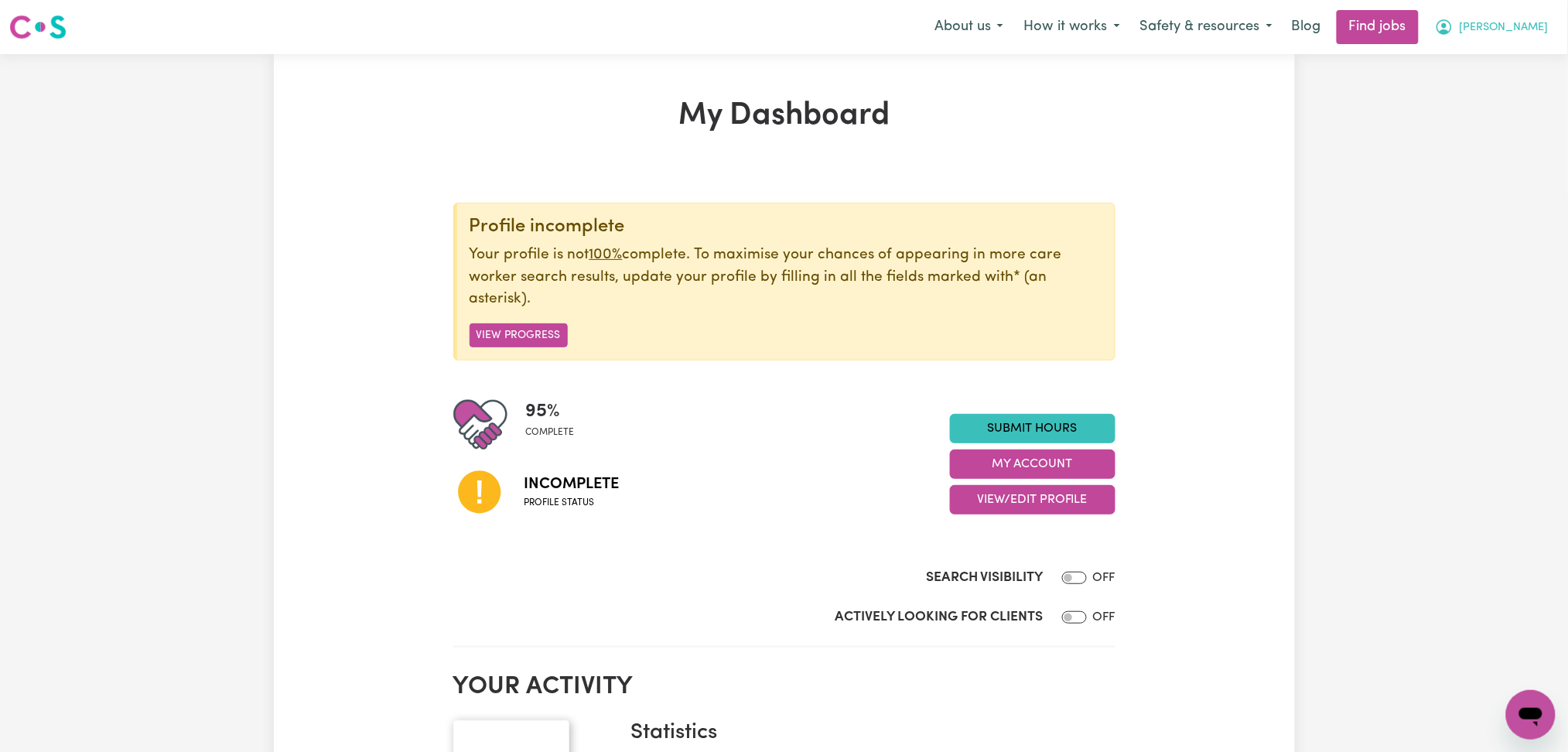
drag, startPoint x: 1518, startPoint y: 23, endPoint x: 1517, endPoint y: 37, distance: 14.0
click at [1518, 23] on span "[PERSON_NAME]" at bounding box center [1504, 28] width 89 height 17
click at [1489, 115] on link "Logout" at bounding box center [1497, 118] width 122 height 30
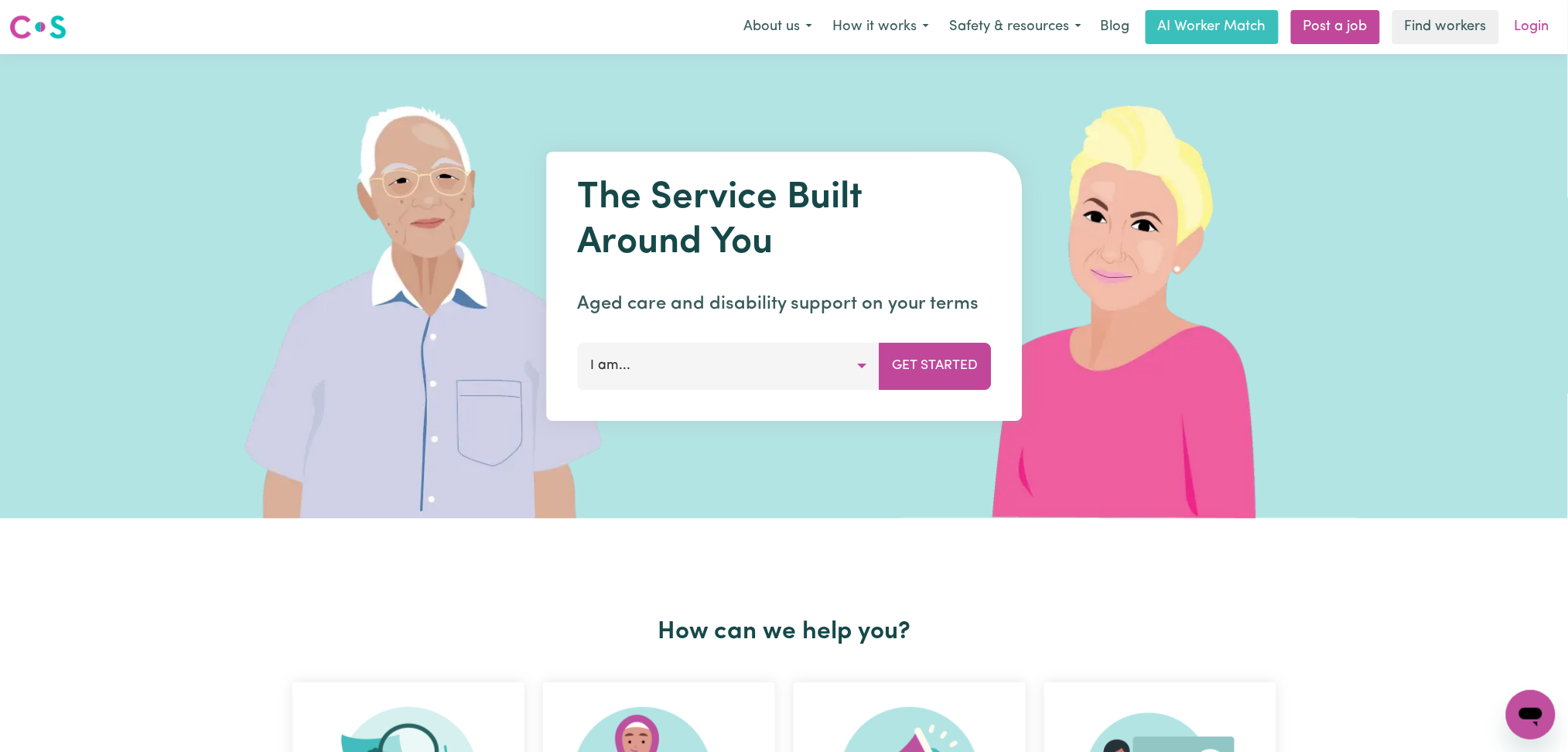
click at [1536, 23] on link "Login" at bounding box center [1531, 27] width 53 height 34
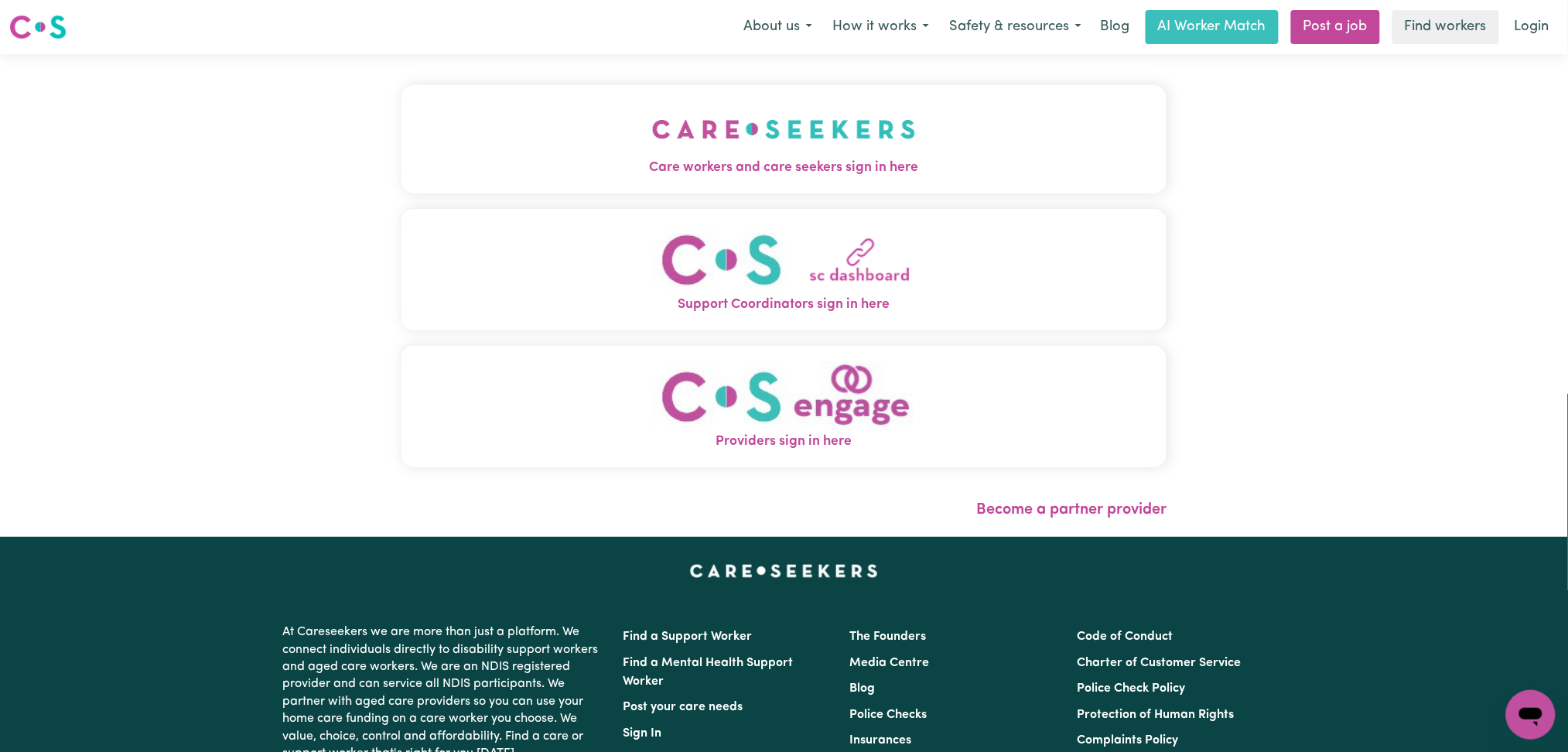
click at [602, 195] on div "Care workers and care seekers sign in here Support Coordinators sign in here Pr…" at bounding box center [784, 284] width 766 height 398
click at [545, 152] on button "Care workers and care seekers sign in here" at bounding box center [784, 139] width 766 height 108
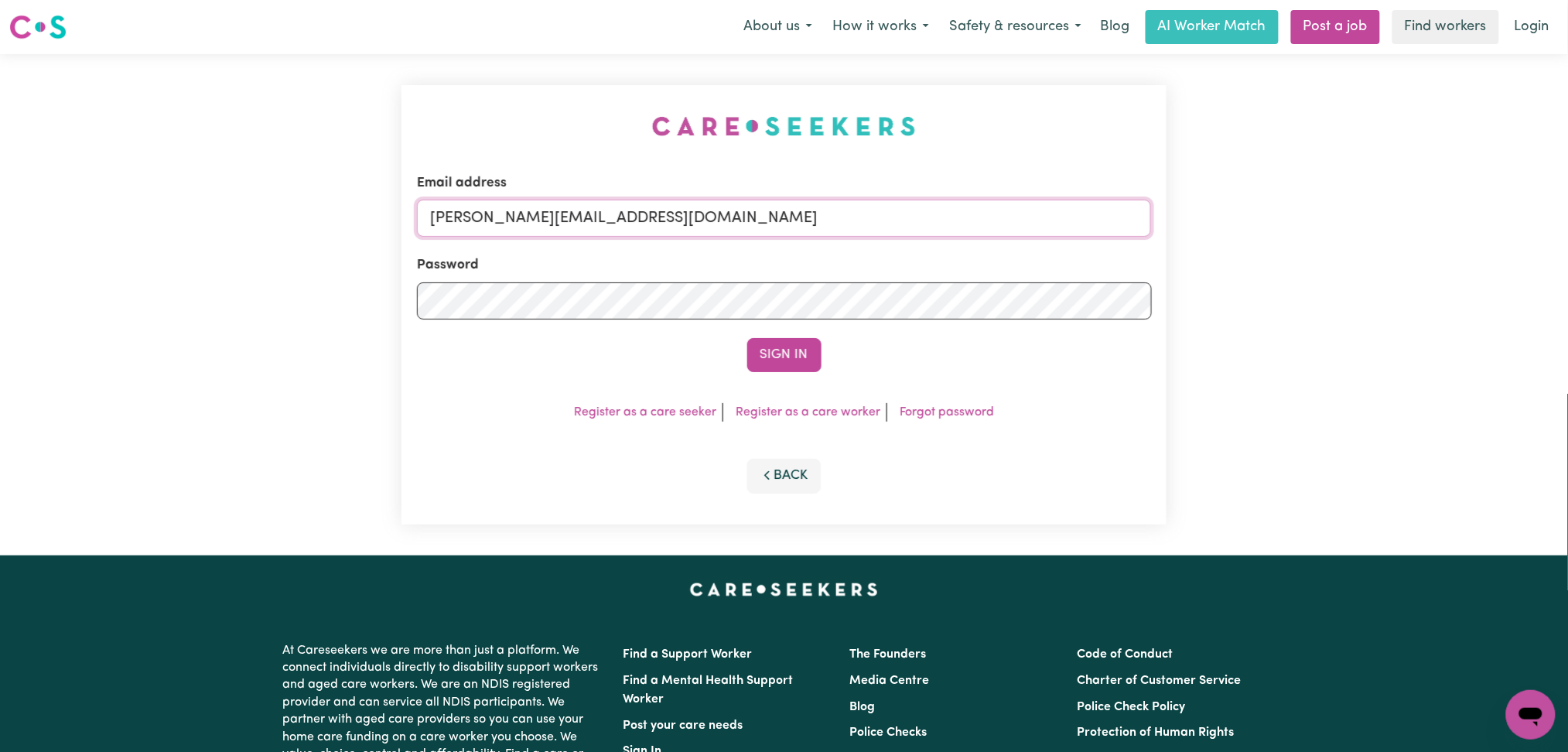
click at [762, 228] on input "[PERSON_NAME][EMAIL_ADDRESS][DOMAIN_NAME]" at bounding box center [784, 218] width 735 height 37
drag, startPoint x: 509, startPoint y: 205, endPoint x: 808, endPoint y: 205, distance: 299.0
click at [808, 205] on input "Superuser~[EMAIL_ADDRESS][DOMAIN_NAME]" at bounding box center [784, 218] width 735 height 37
type input "Superuser~[EMAIL_ADDRESS][DOMAIN_NAME]"
drag, startPoint x: 740, startPoint y: 384, endPoint x: 785, endPoint y: 345, distance: 59.5
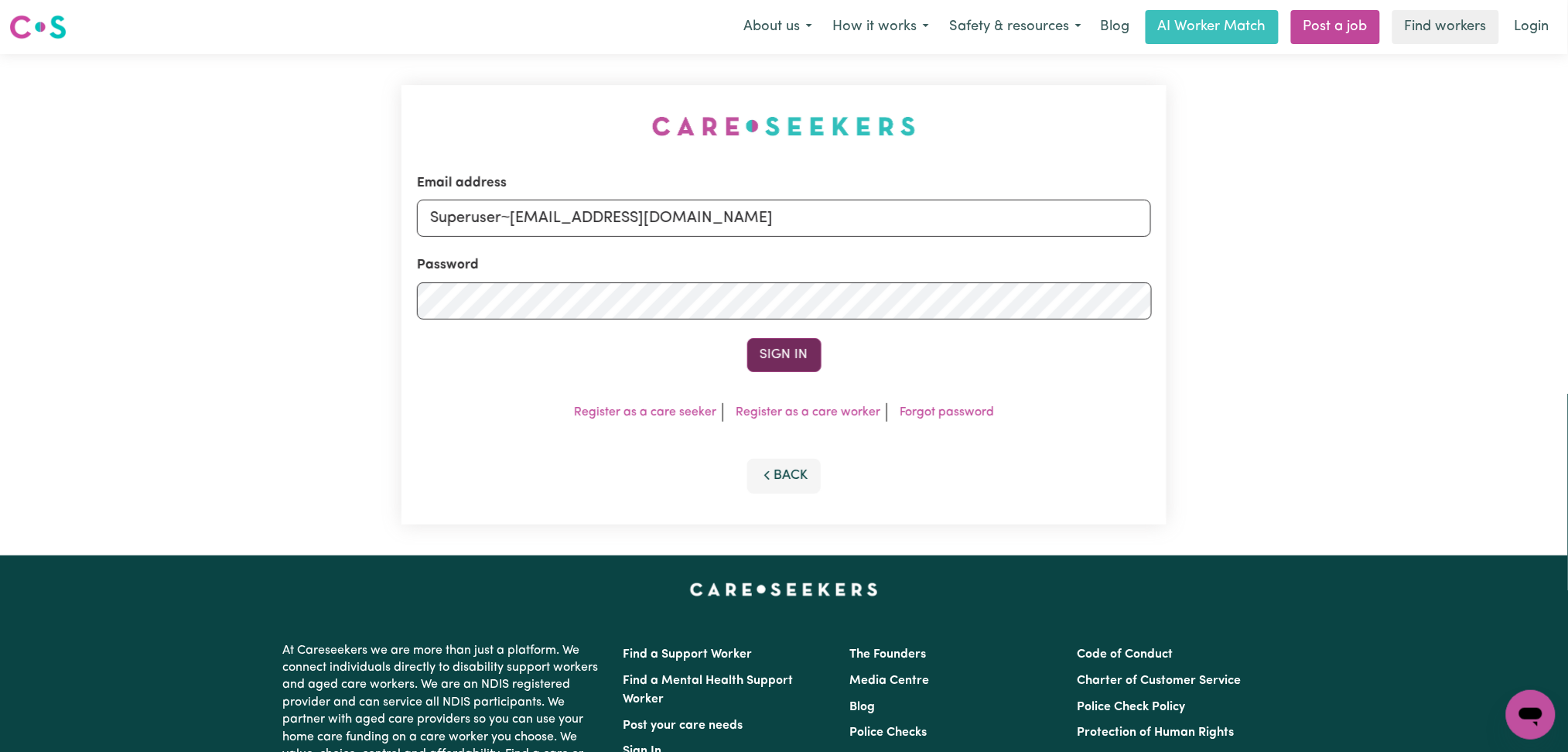
click at [746, 381] on div "Email address Superuser~[EMAIL_ADDRESS][DOMAIN_NAME] Password Sign In Register …" at bounding box center [784, 305] width 766 height 440
click at [785, 345] on button "Sign In" at bounding box center [784, 355] width 74 height 34
